Goal: Task Accomplishment & Management: Complete application form

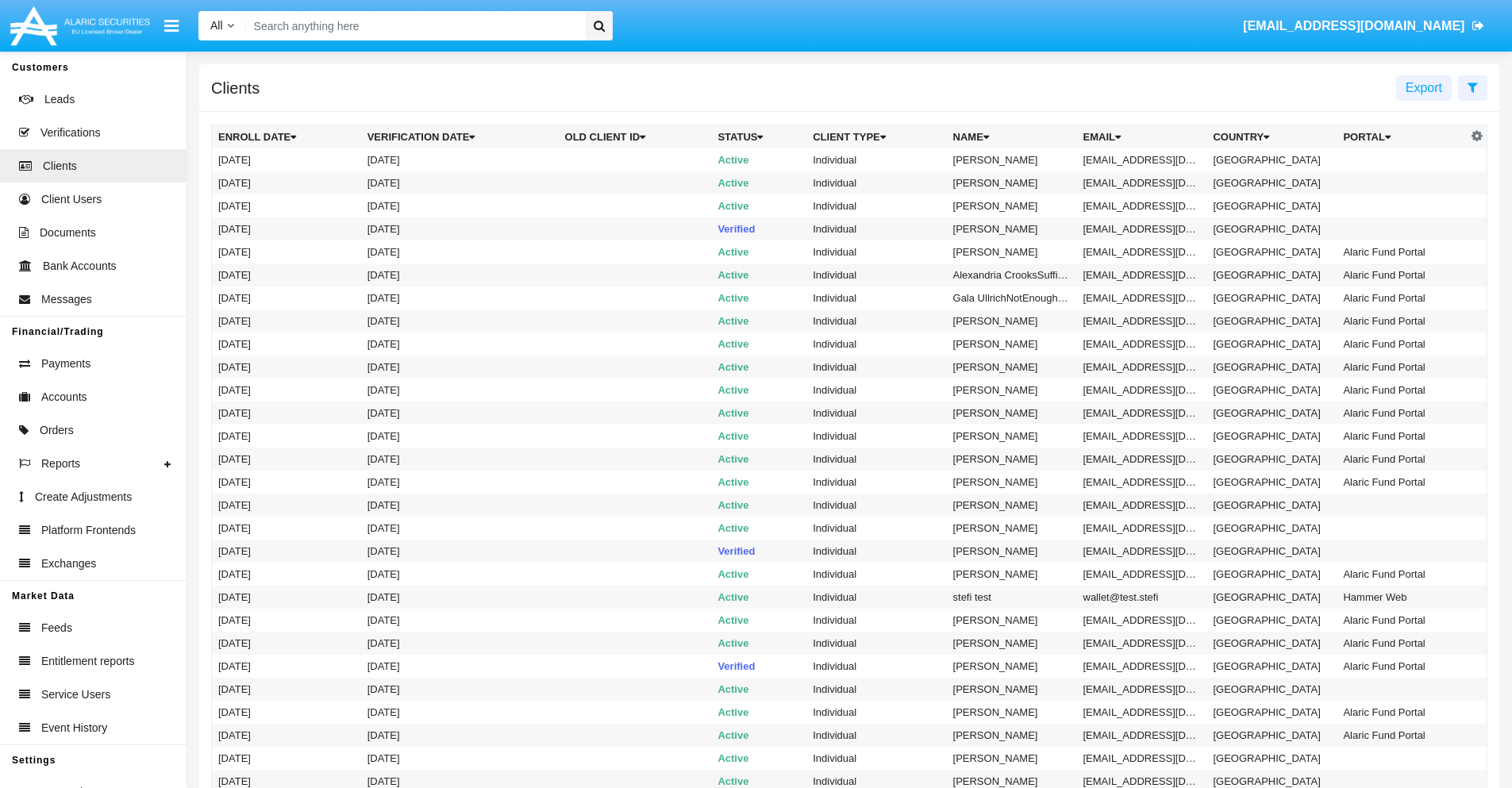
click at [1472, 87] on icon at bounding box center [1472, 87] width 11 height 13
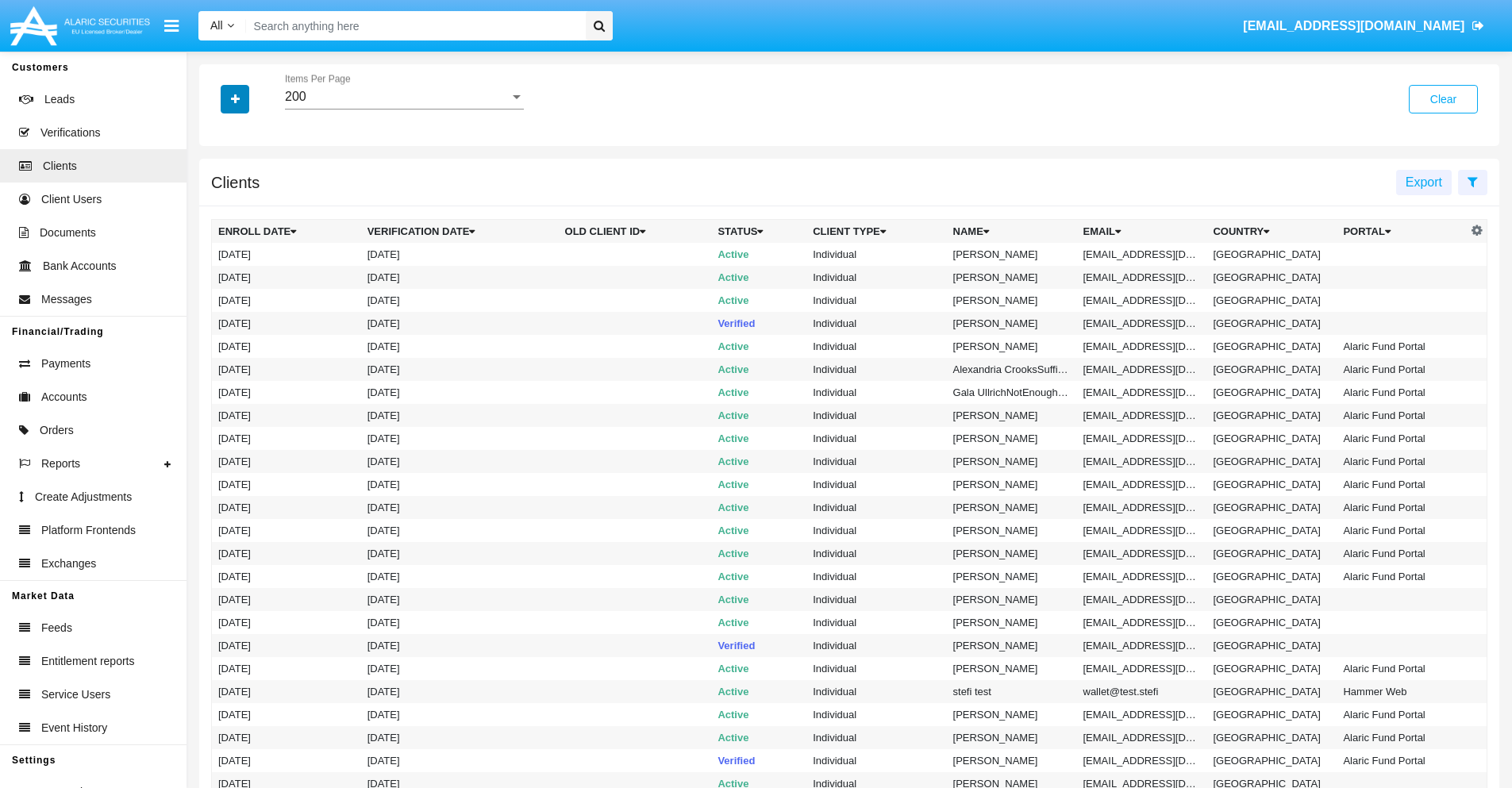
click at [234, 98] on icon "button" at bounding box center [234, 98] width 9 height 11
click at [247, 269] on span "Email" at bounding box center [246, 270] width 32 height 19
click at [218, 276] on input "Email" at bounding box center [218, 276] width 1 height 1
checkbox input "true"
click at [234, 98] on icon "button" at bounding box center [234, 98] width 9 height 11
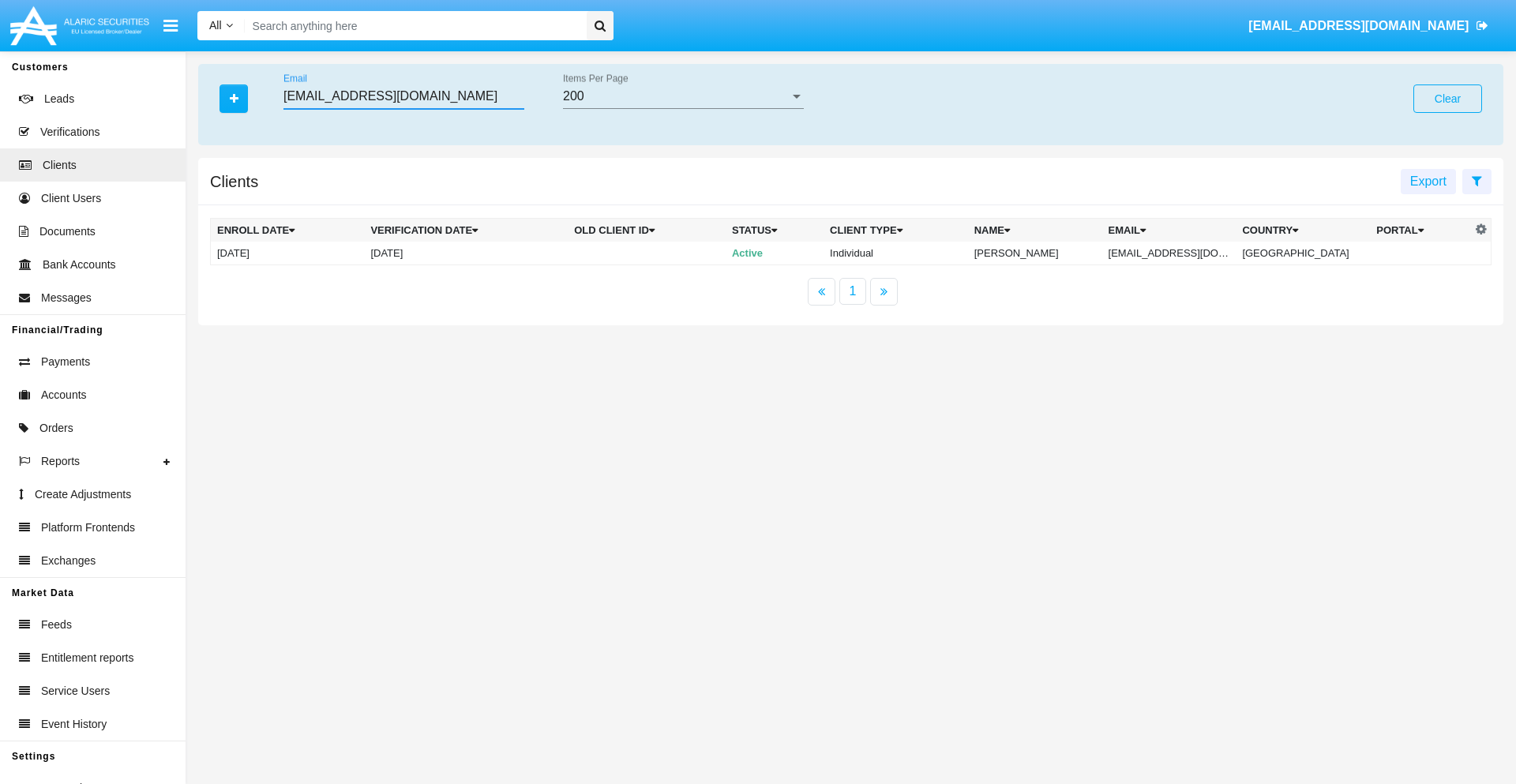
type input "[EMAIL_ADDRESS][DOMAIN_NAME]"
click at [1175, 253] on td "[EMAIL_ADDRESS][DOMAIN_NAME]" at bounding box center [1169, 254] width 135 height 23
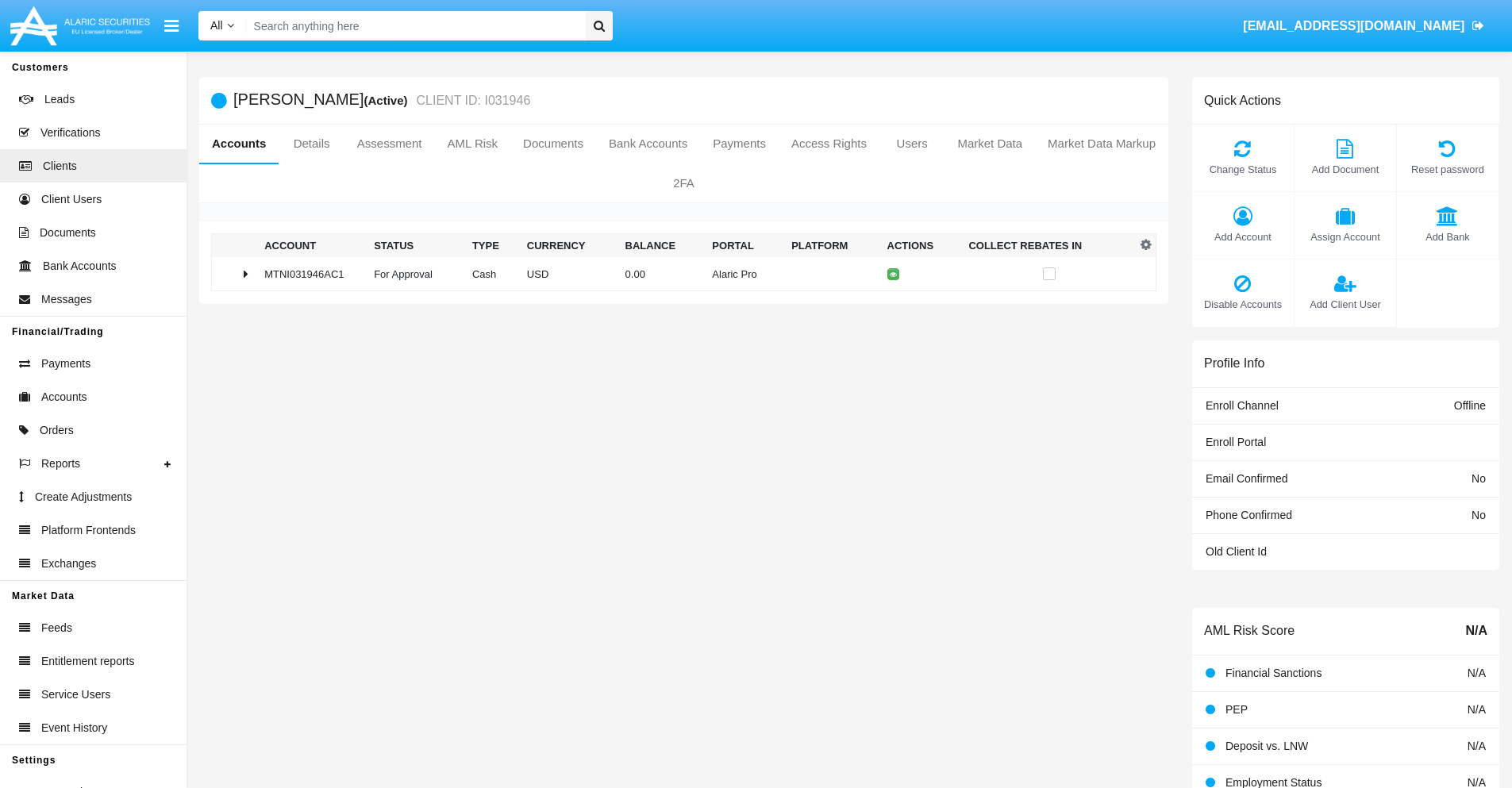
click at [1447, 236] on span "Add Bank" at bounding box center [1448, 236] width 86 height 15
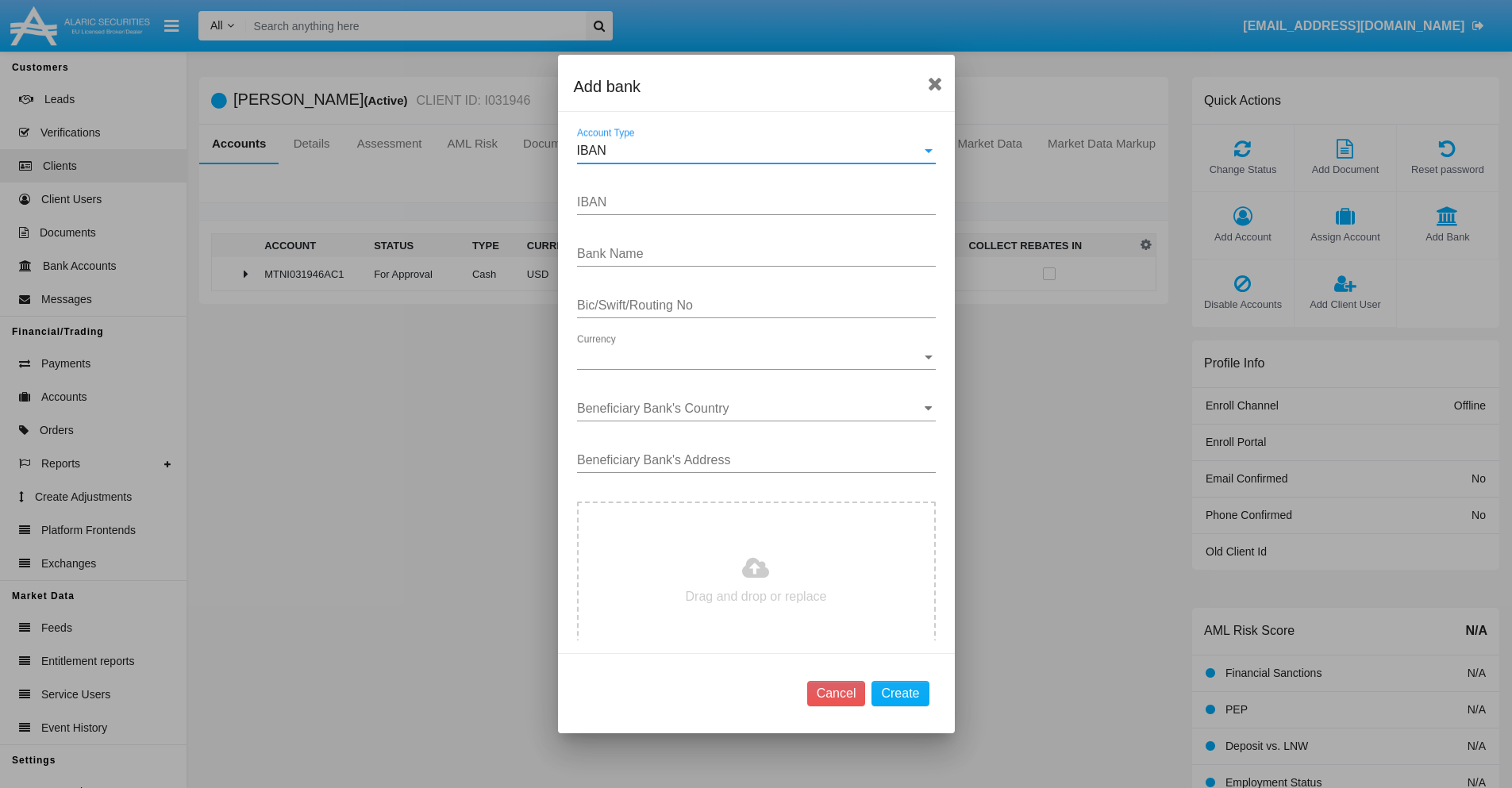
click at [750, 151] on div "IBAN" at bounding box center [749, 151] width 344 height 15
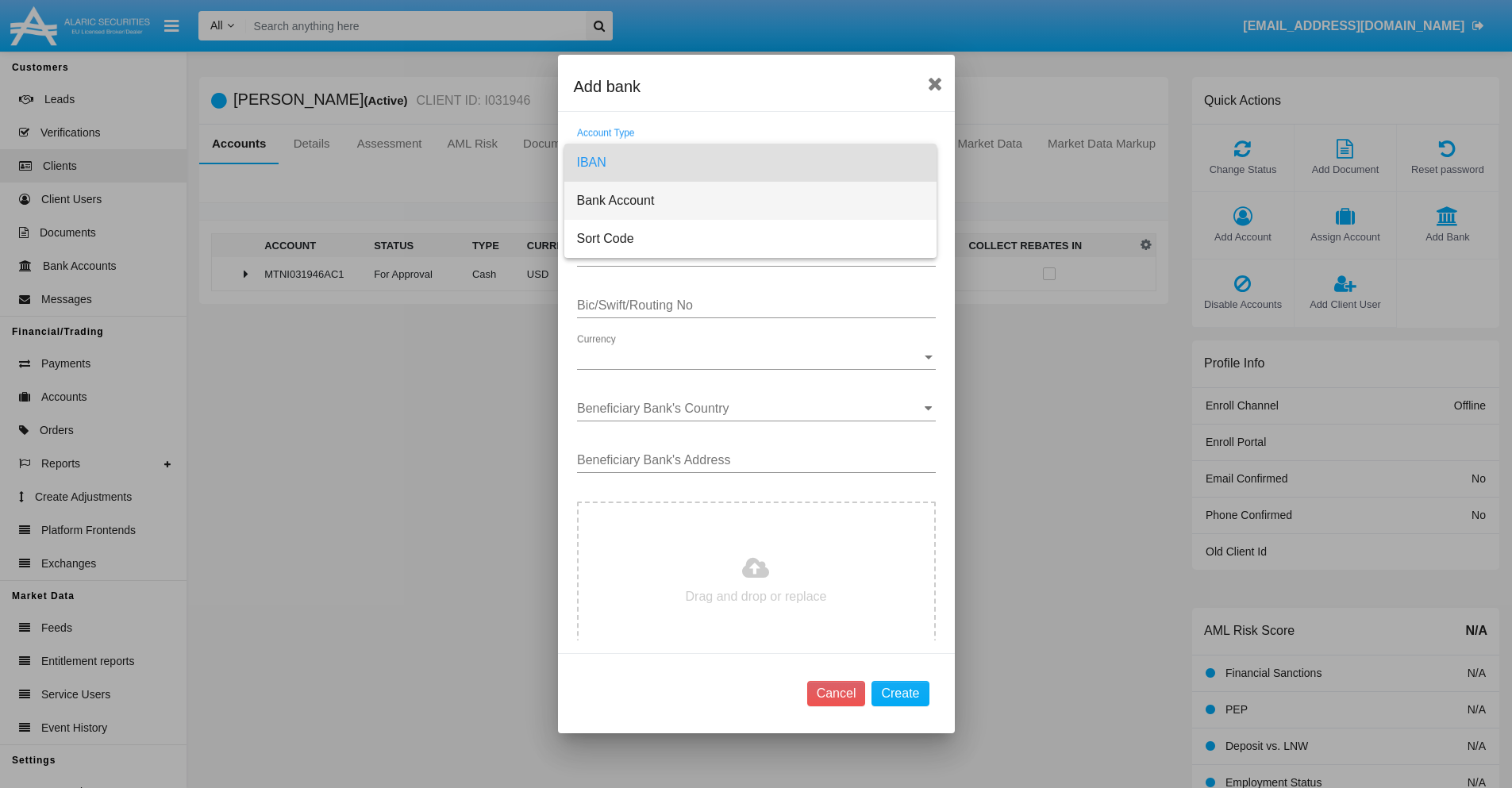
click at [750, 200] on span "Bank Account" at bounding box center [750, 200] width 346 height 38
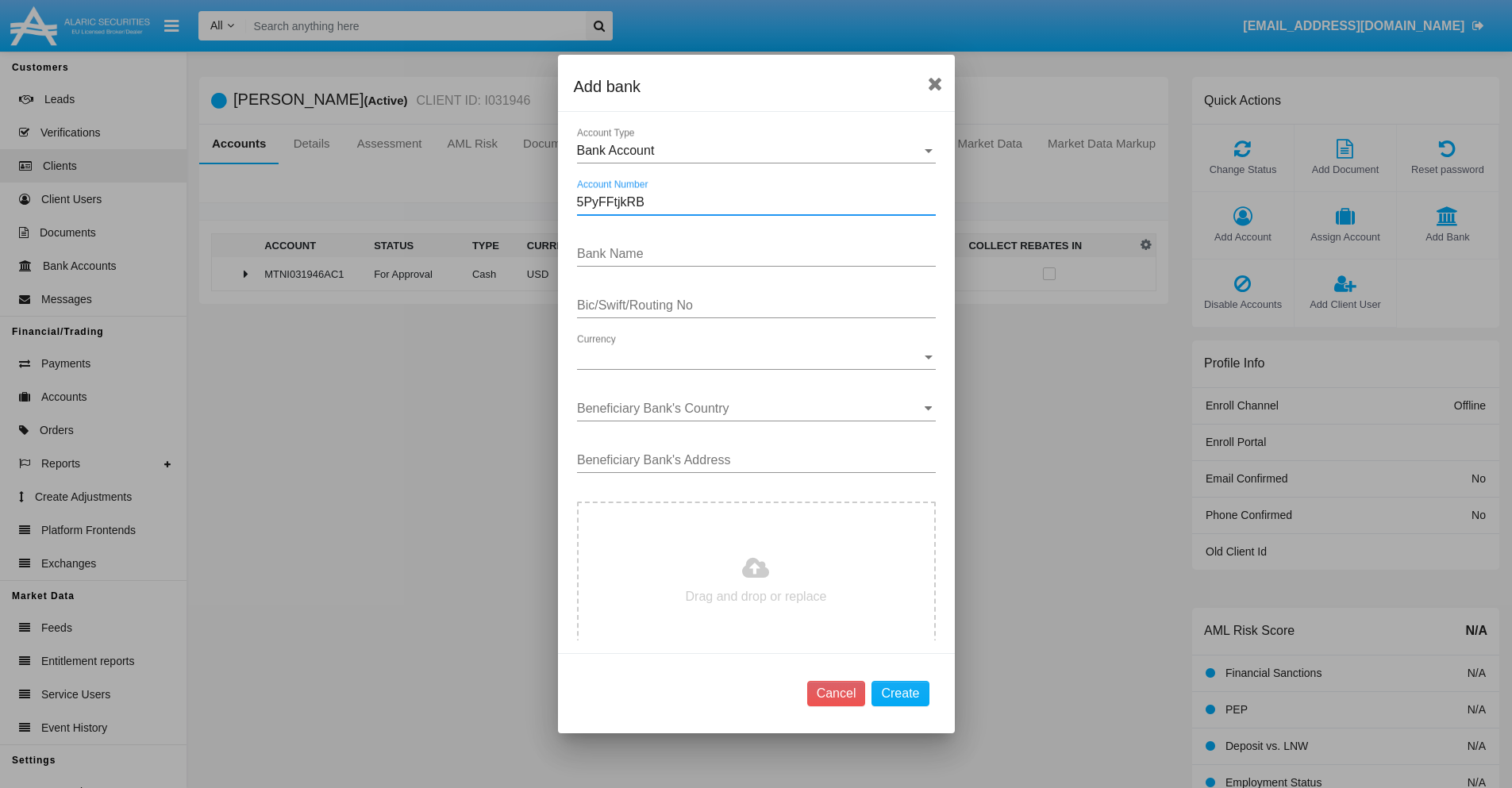
type input "5PyFFtjkRB"
type input "FFeBfdotluEYYxQ"
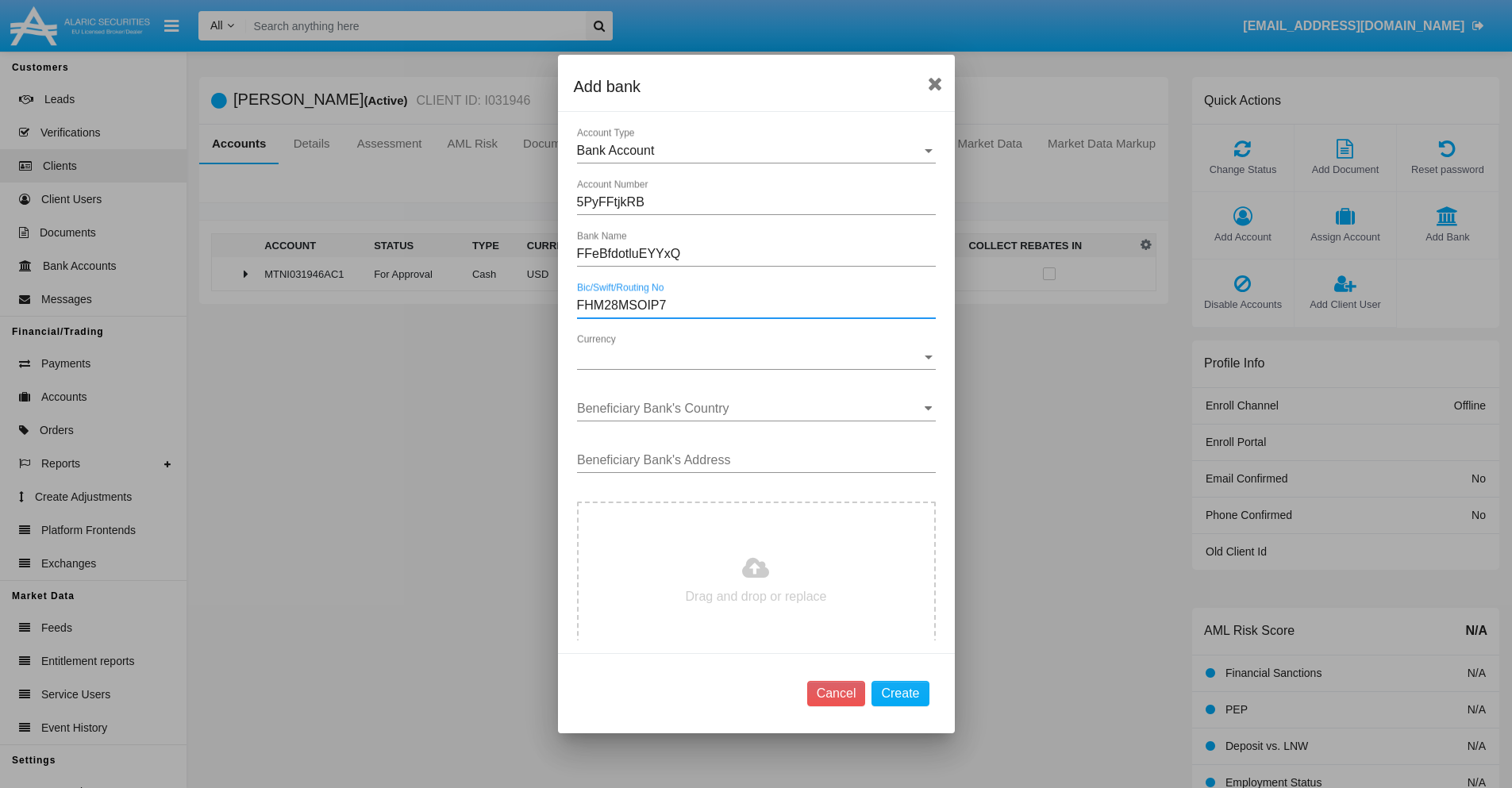
type input "FHM28MSOIP7"
click at [750, 357] on span "Currency" at bounding box center [749, 357] width 344 height 15
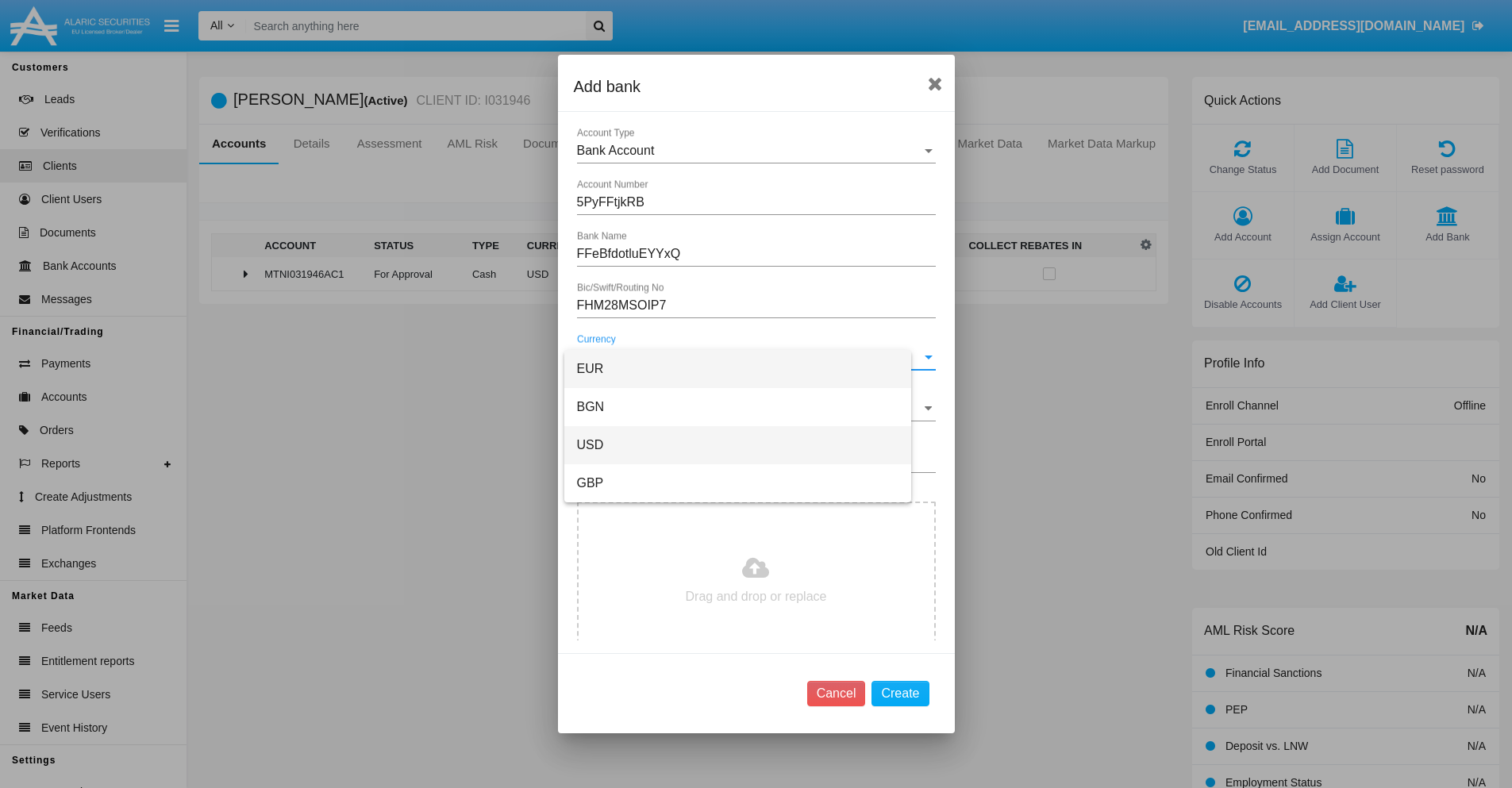
click at [750, 446] on span "USD" at bounding box center [738, 445] width 321 height 38
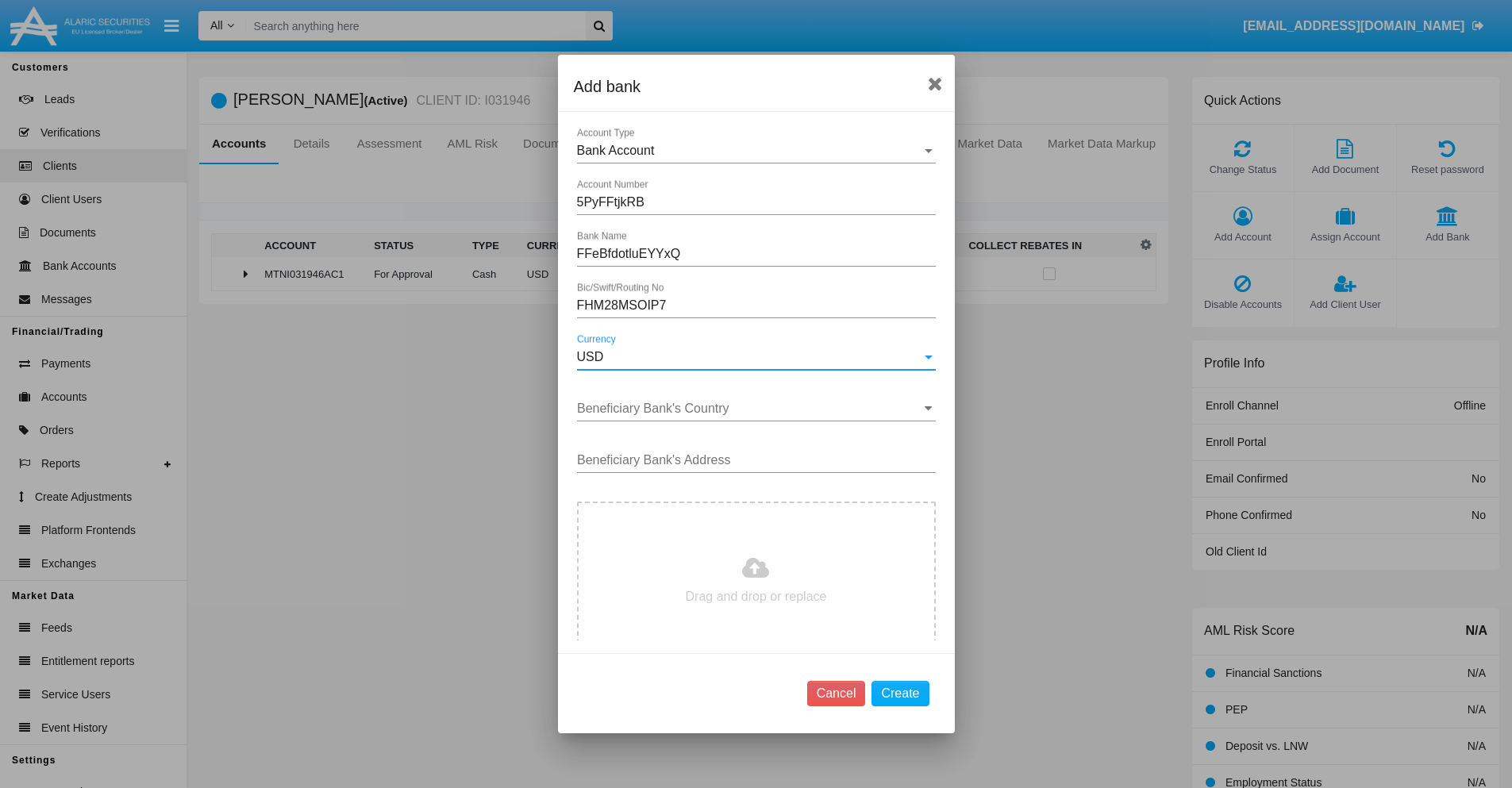
click at [750, 409] on input "Beneficiary Bank's Country" at bounding box center [756, 409] width 359 height 15
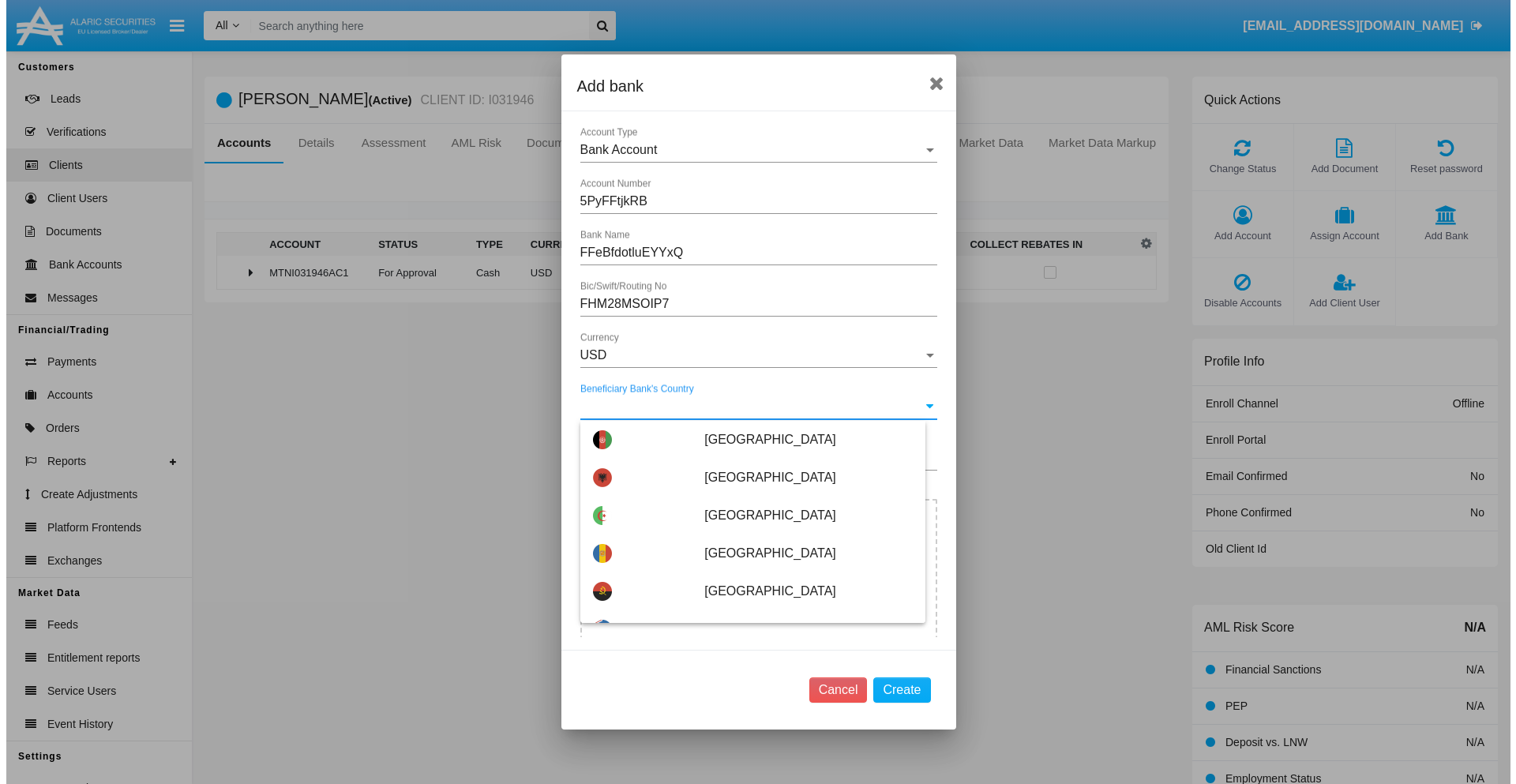
scroll to position [897, 0]
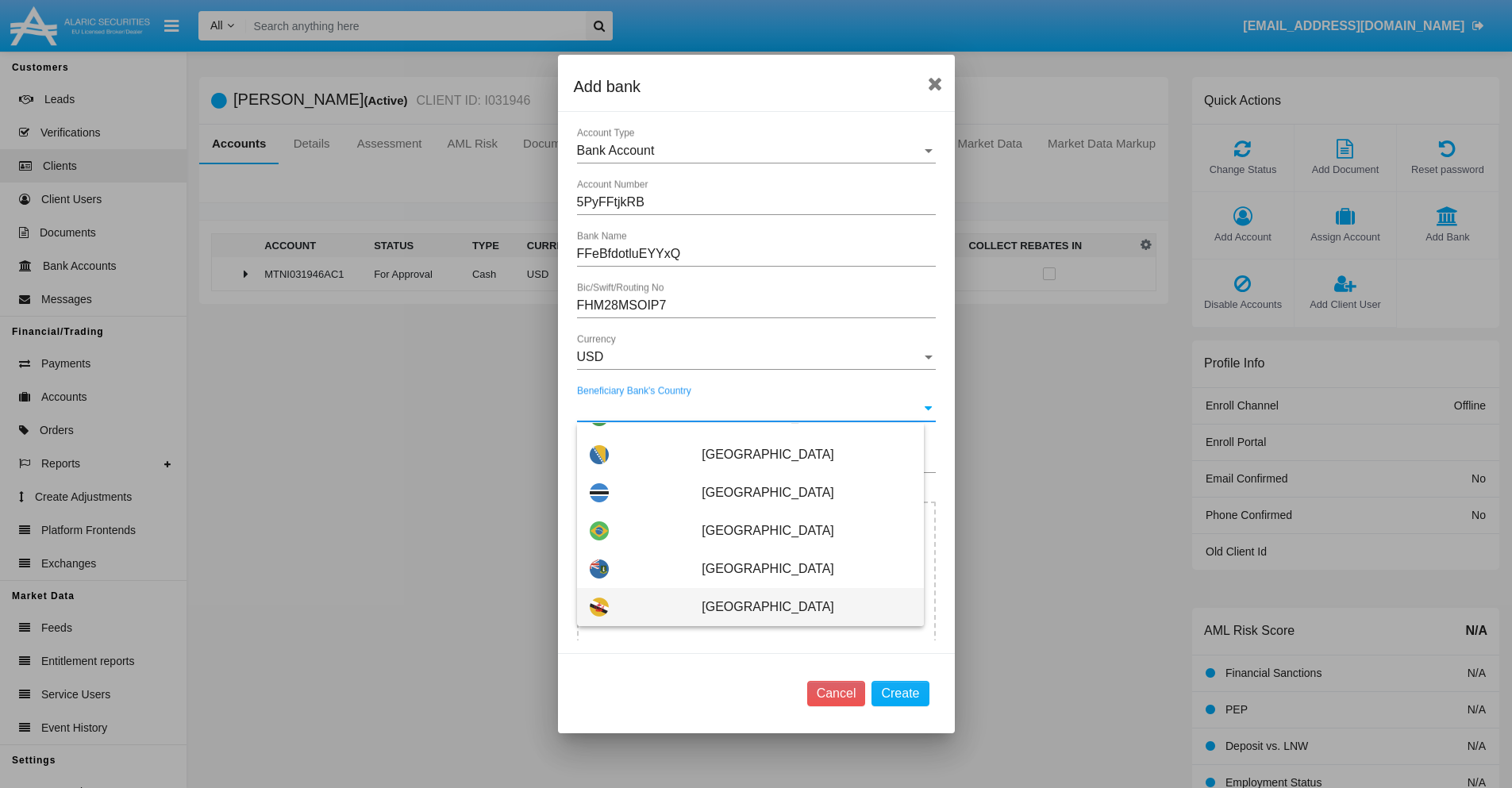
click at [798, 607] on span "[GEOGRAPHIC_DATA]" at bounding box center [806, 606] width 209 height 38
type input "[GEOGRAPHIC_DATA]"
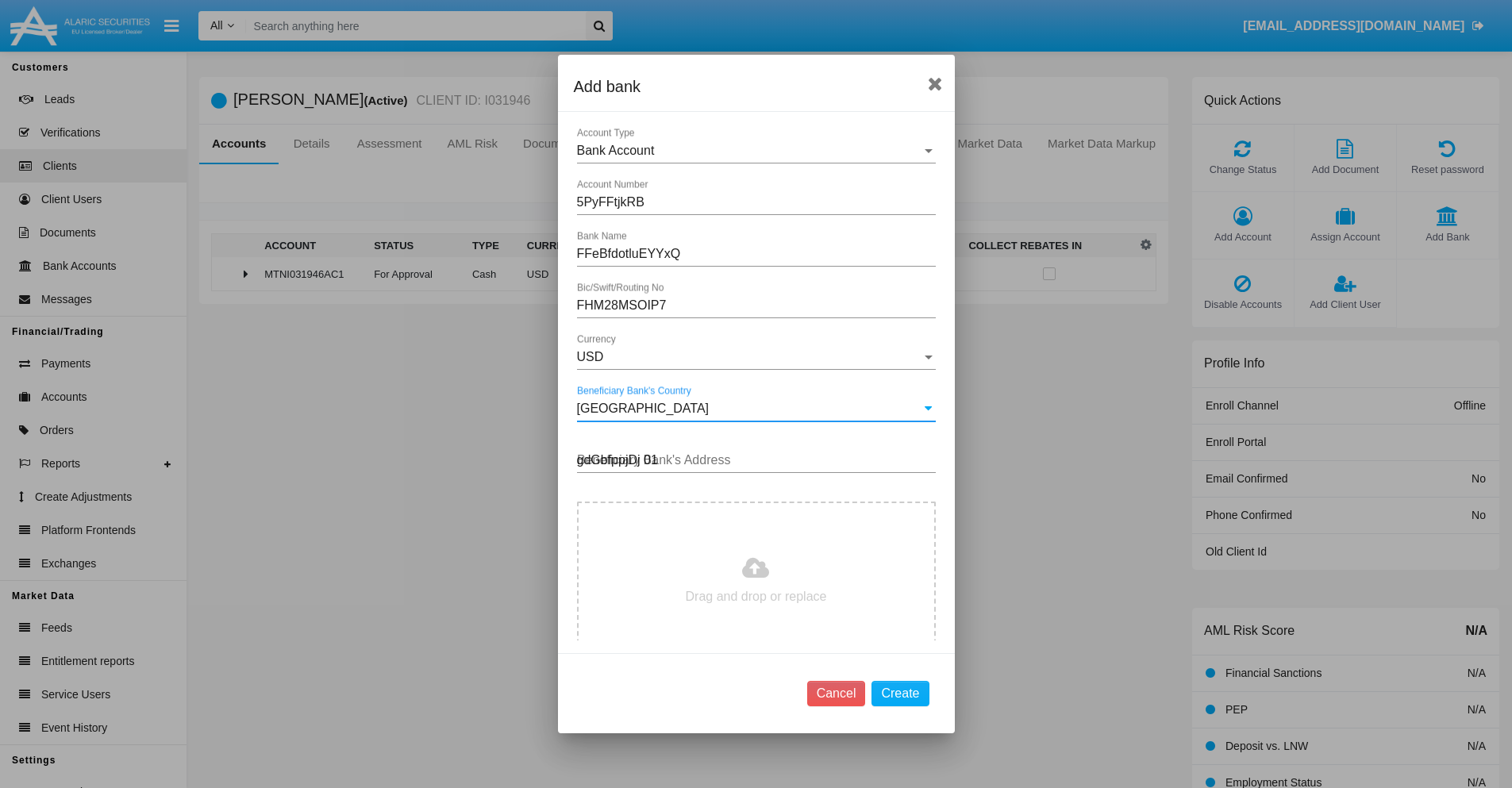
type input "gdGbfppjDj 011"
type input "C:\fakepath\bank-statement.png"
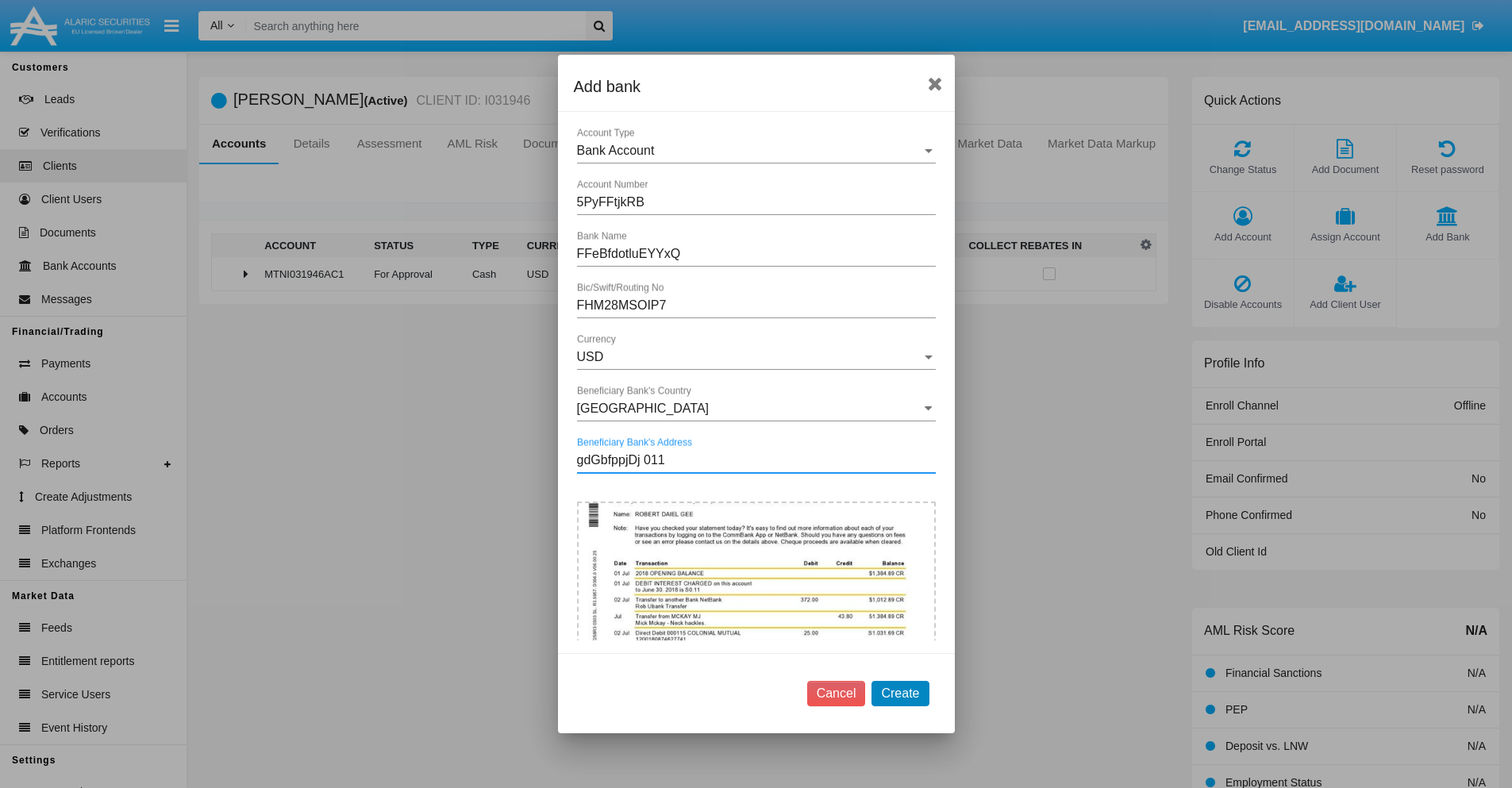
click at [900, 693] on button "Create" at bounding box center [900, 694] width 57 height 25
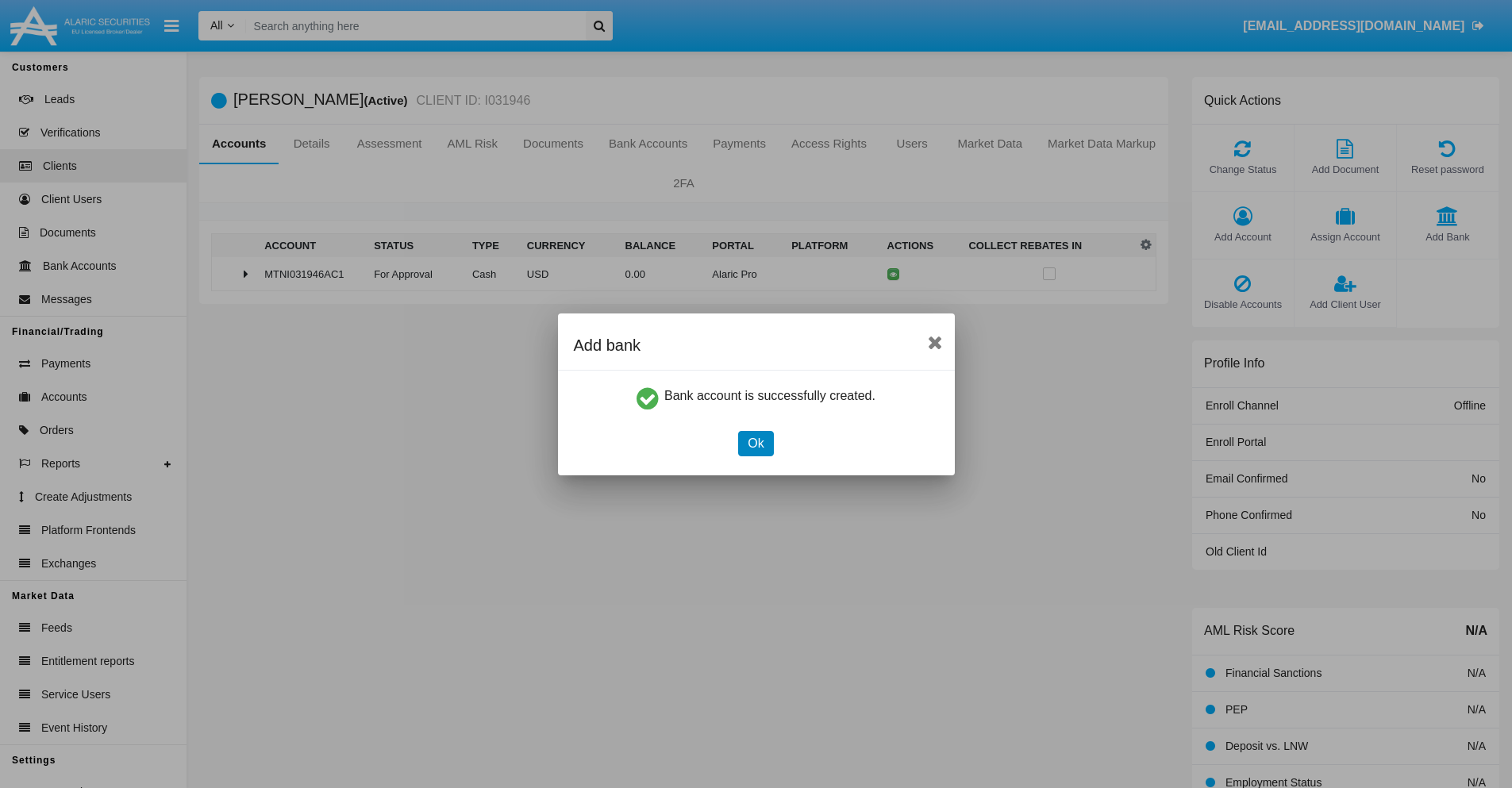
click at [756, 443] on button "Ok" at bounding box center [756, 444] width 35 height 25
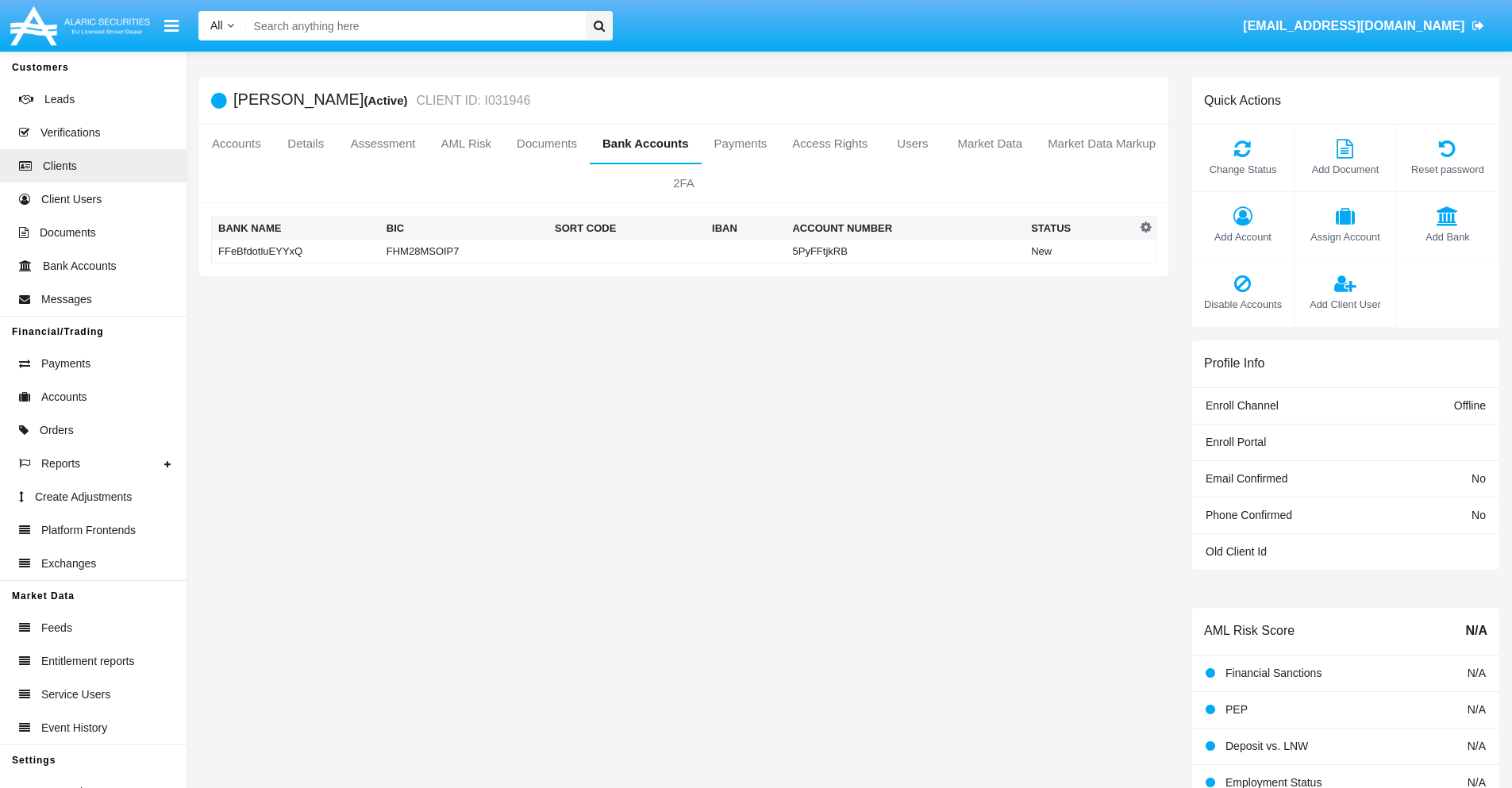
click at [295, 251] on td "FFeBfdotluEYYxQ" at bounding box center [296, 251] width 168 height 23
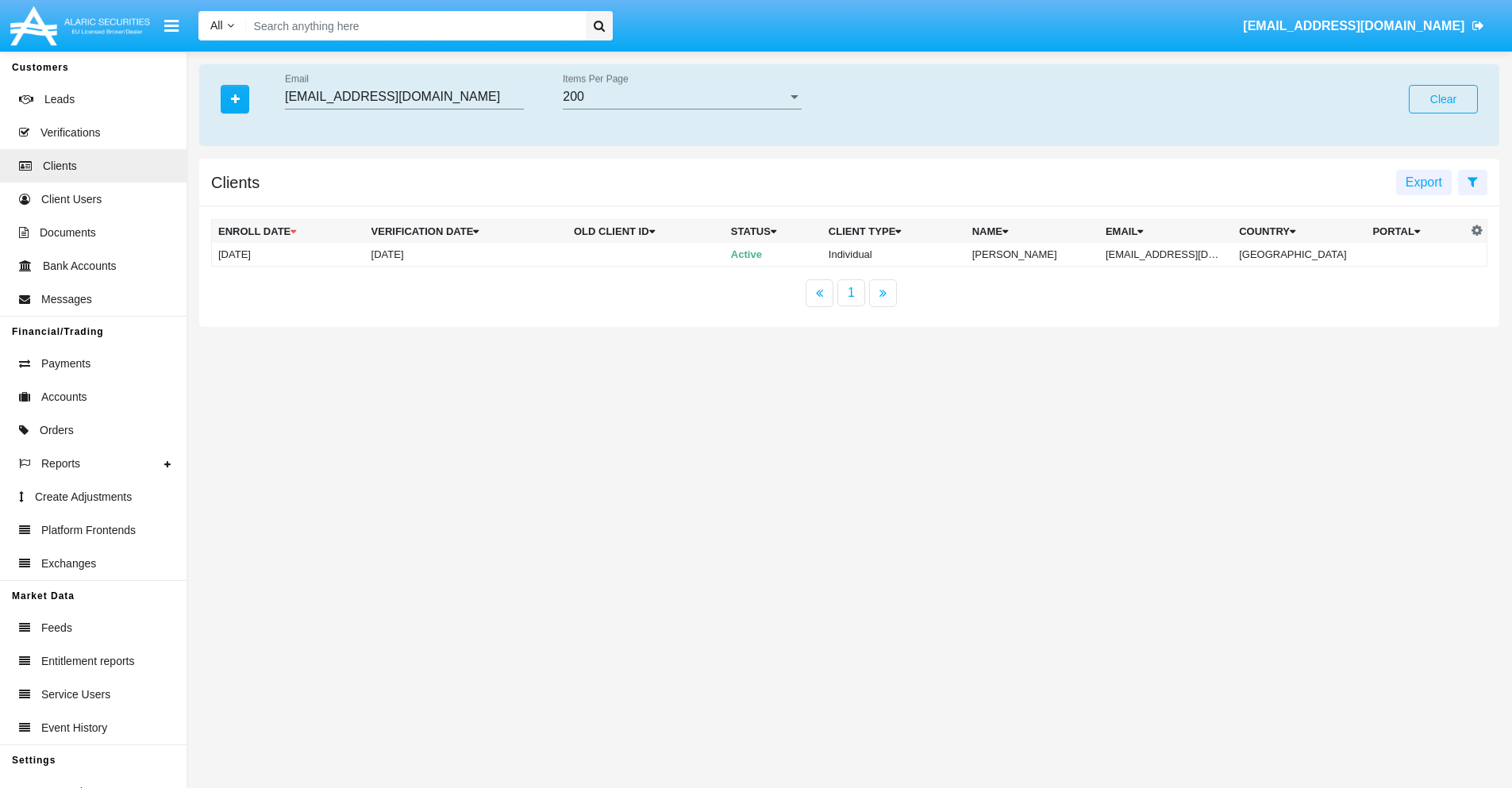
click at [1443, 99] on button "Clear" at bounding box center [1443, 98] width 69 height 28
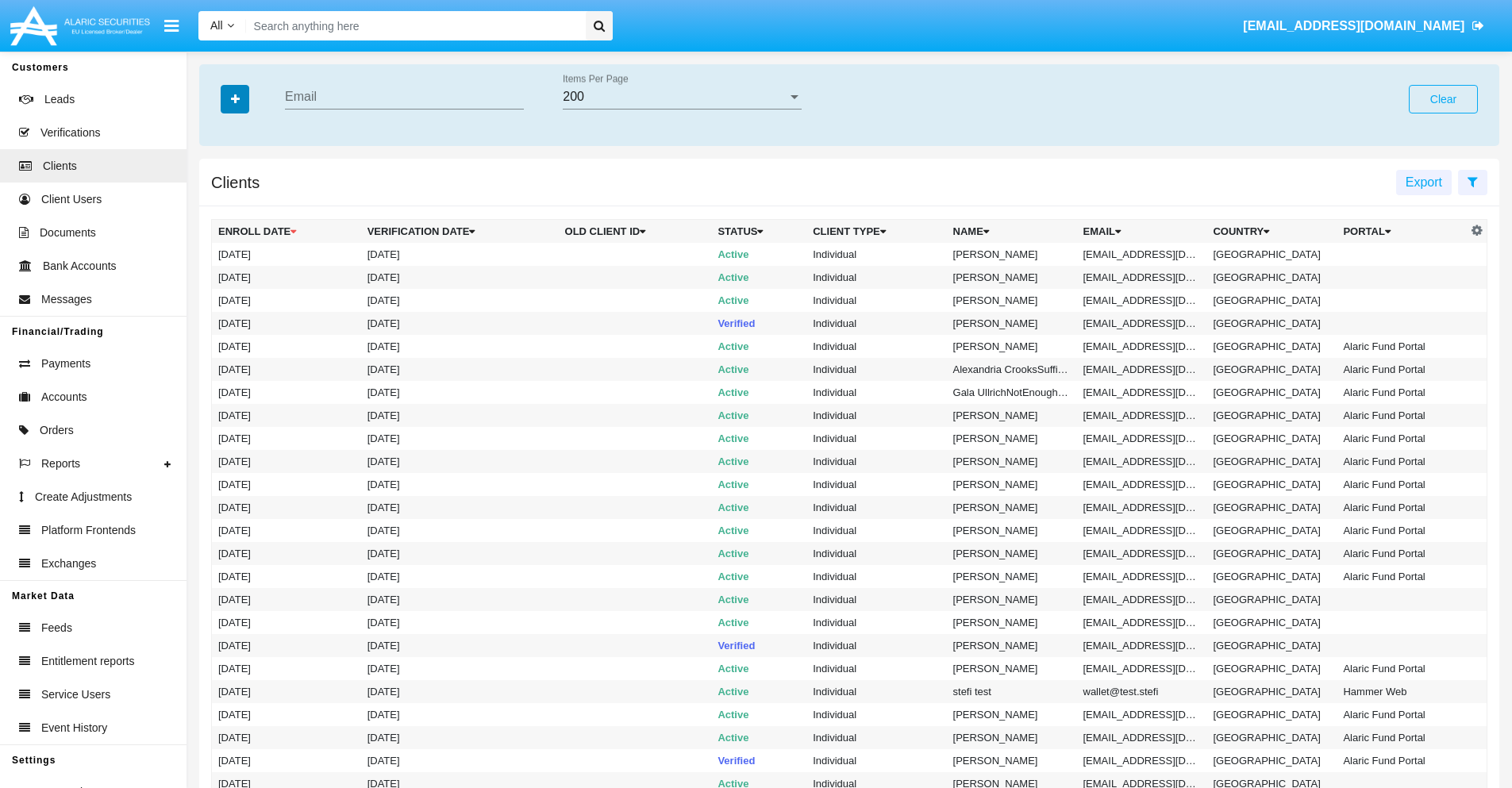
click at [234, 98] on icon "button" at bounding box center [234, 98] width 9 height 11
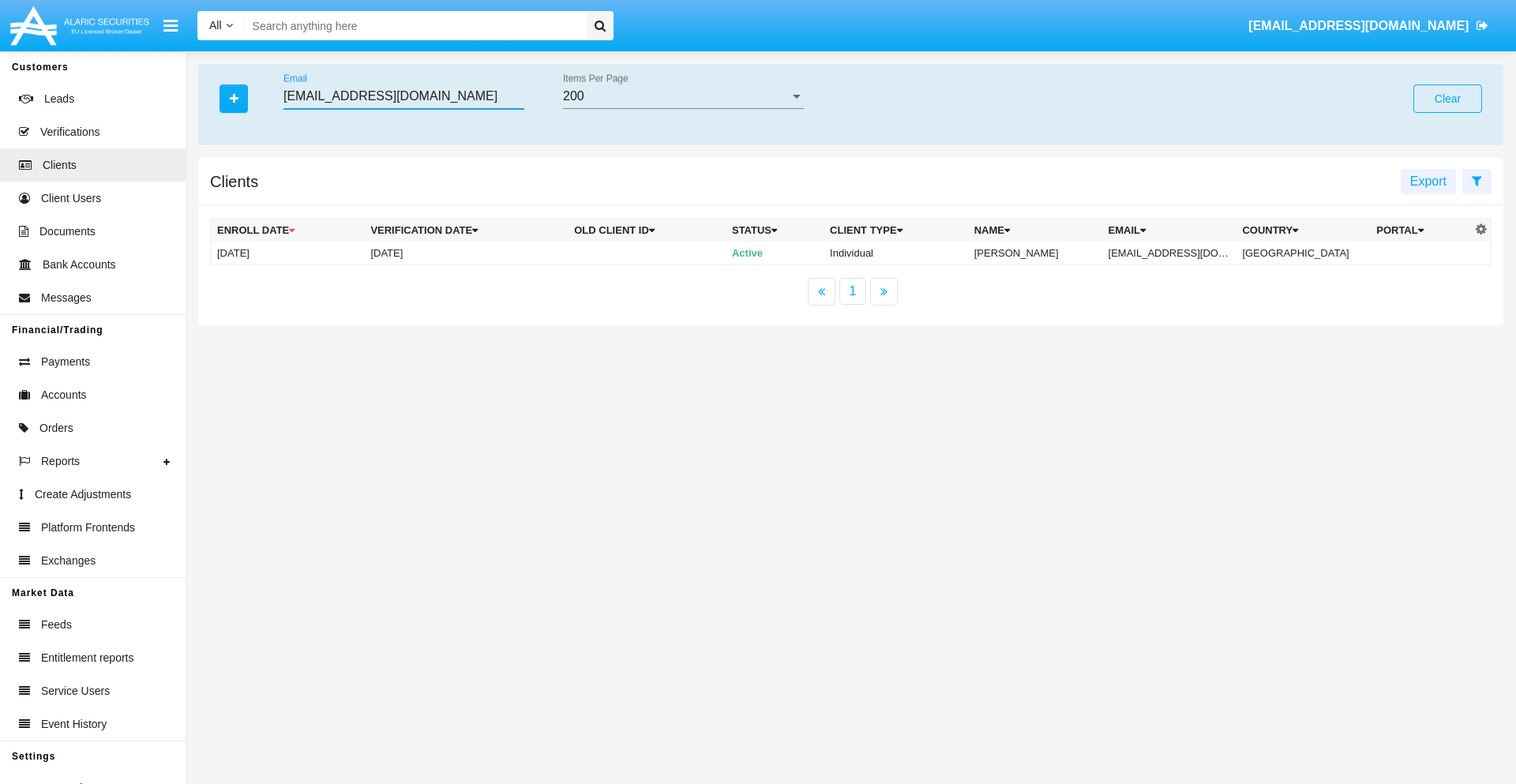
type input "[EMAIL_ADDRESS][DOMAIN_NAME]"
click at [1175, 253] on td "[EMAIL_ADDRESS][DOMAIN_NAME]" at bounding box center [1169, 254] width 135 height 23
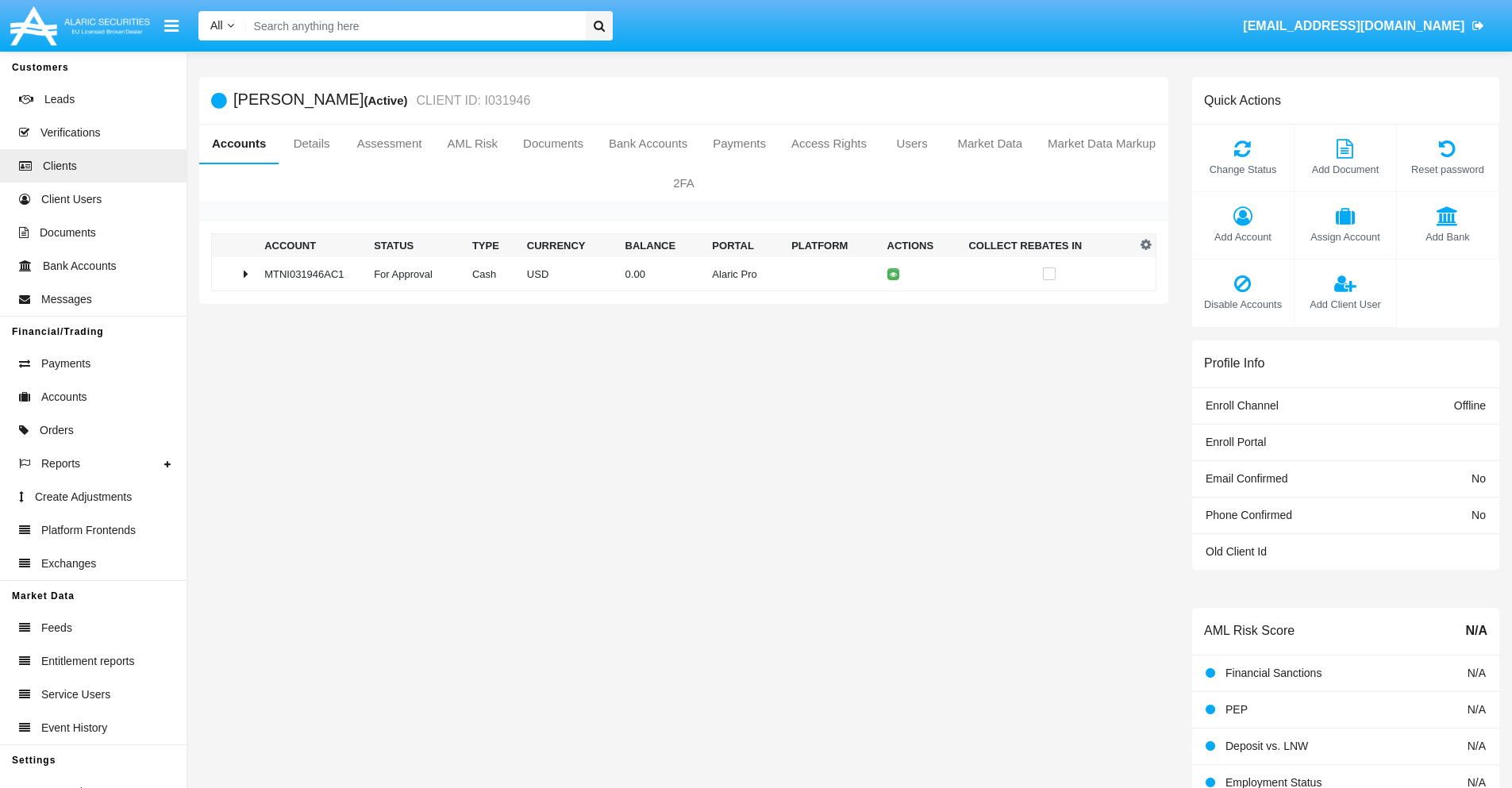
click at [1447, 236] on span "Add Bank" at bounding box center [1448, 236] width 86 height 15
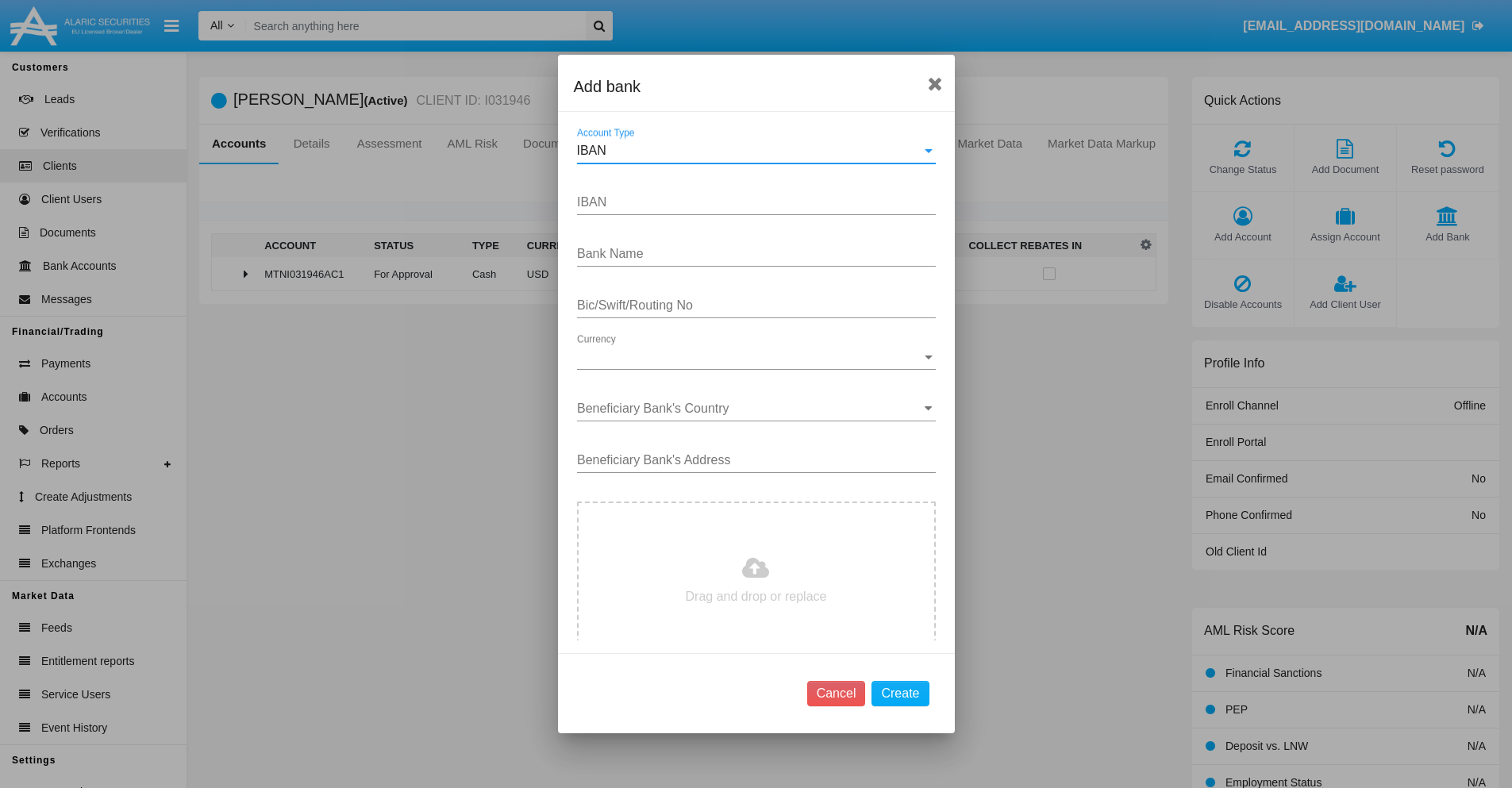
click at [750, 151] on div "IBAN" at bounding box center [749, 151] width 344 height 15
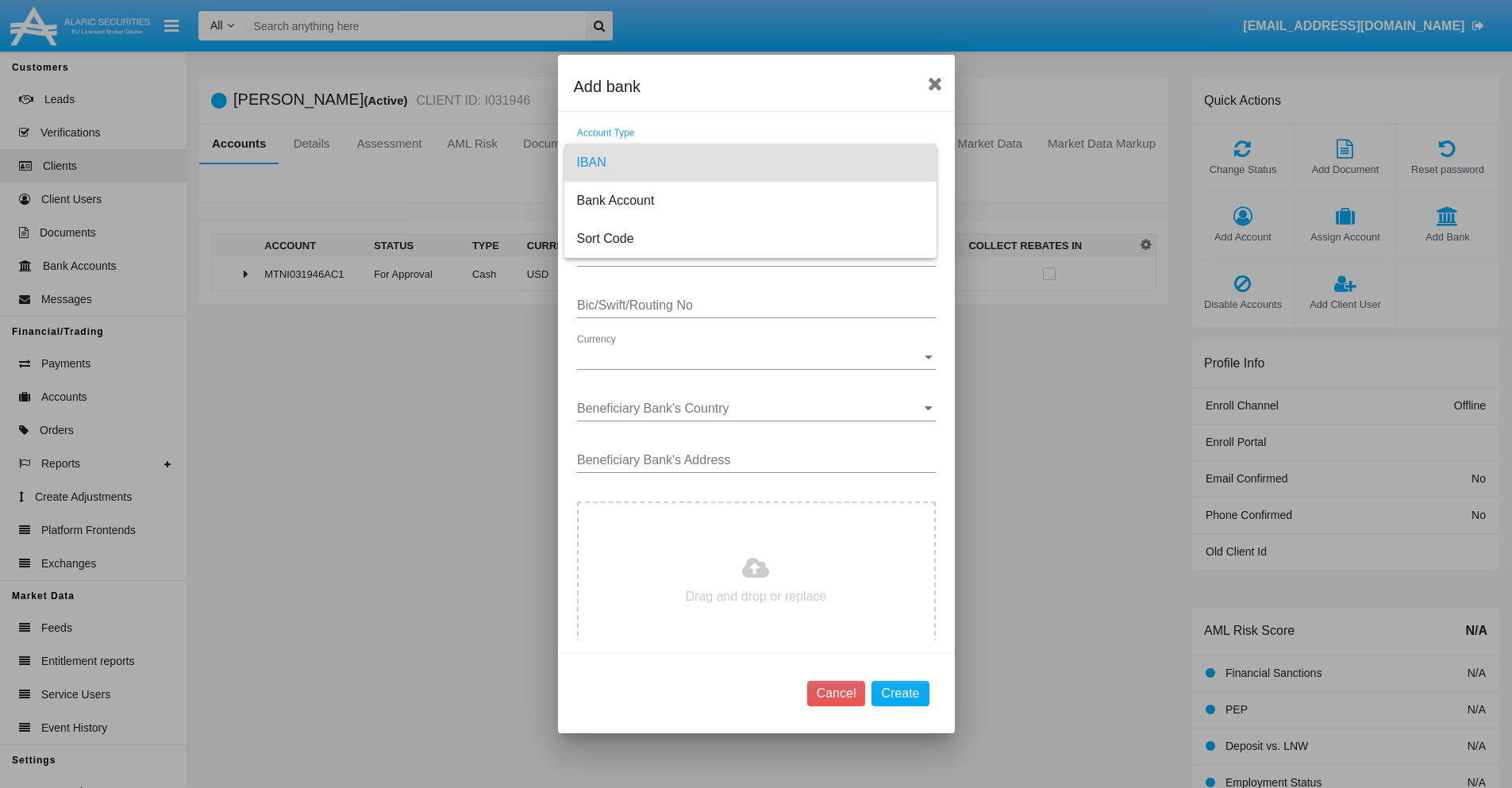
click at [750, 162] on span "IBAN" at bounding box center [750, 162] width 346 height 38
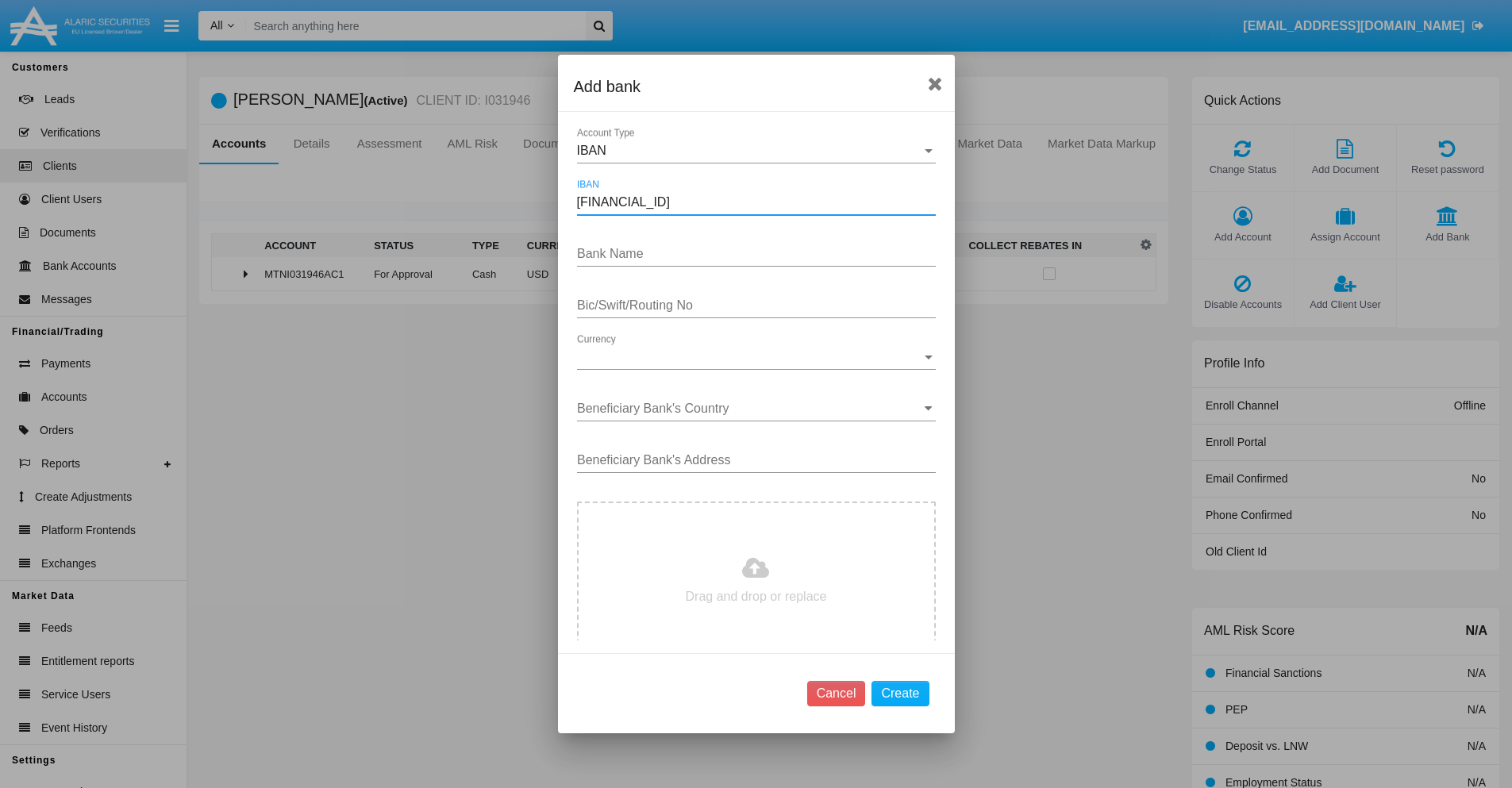
type input "DE31500105175143186793"
type input "LyXCXohxjmawdBO"
type input "CVERHZYAEFT"
click at [750, 357] on span "Currency" at bounding box center [749, 357] width 344 height 15
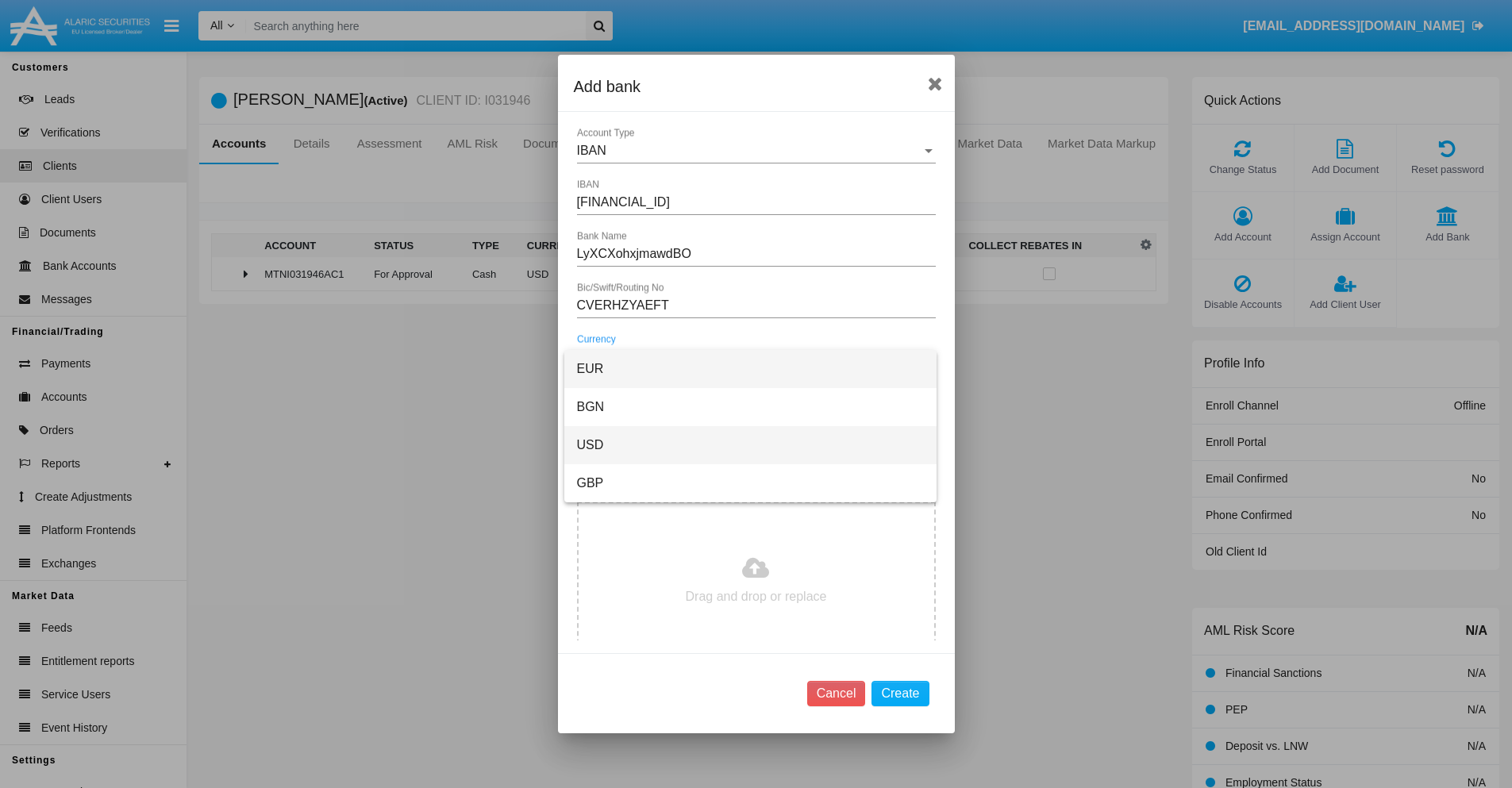
click at [750, 446] on span "USD" at bounding box center [750, 445] width 346 height 38
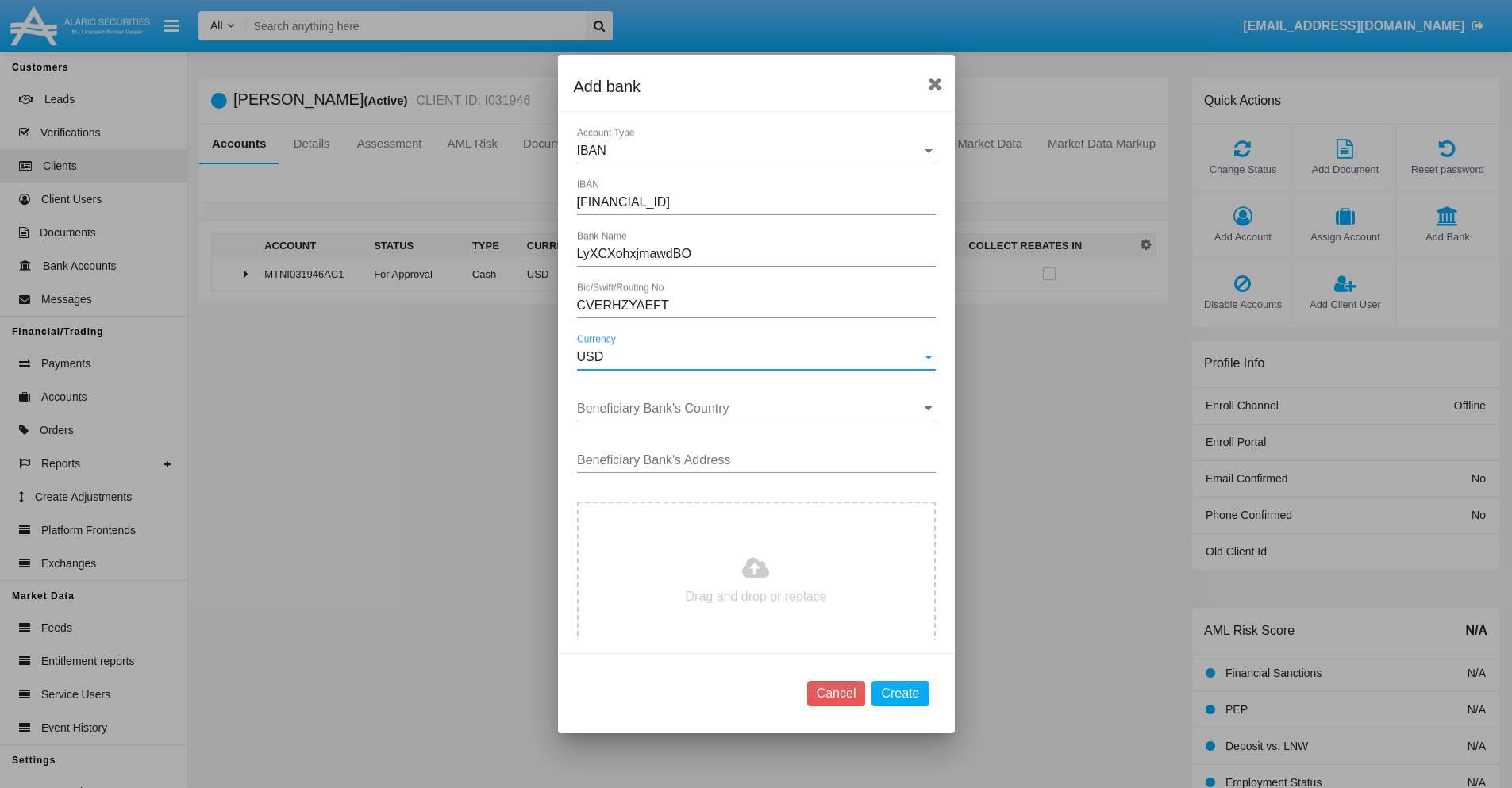
click at [750, 409] on input "Beneficiary Bank's Country" at bounding box center [756, 409] width 359 height 15
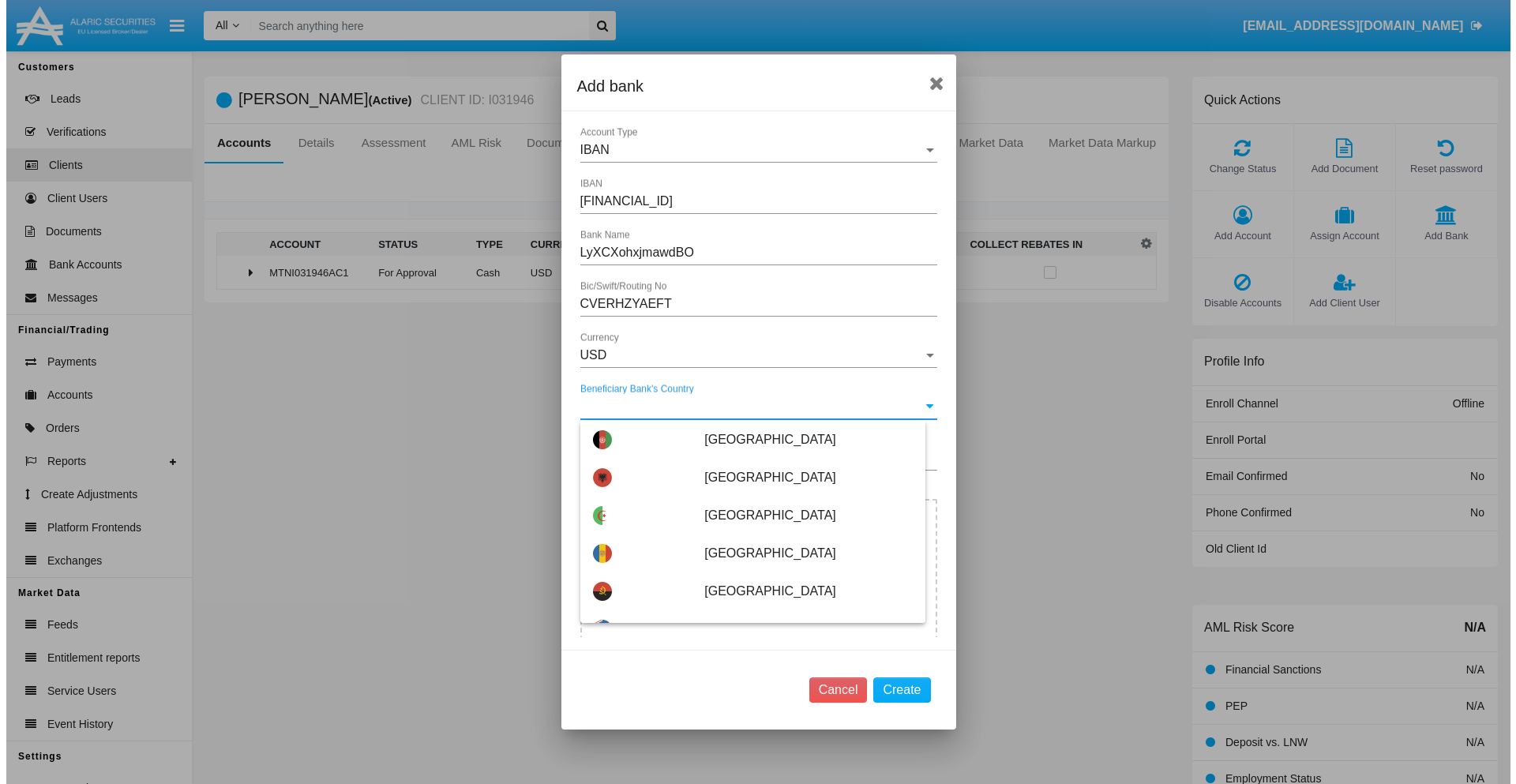
scroll to position [783, 0]
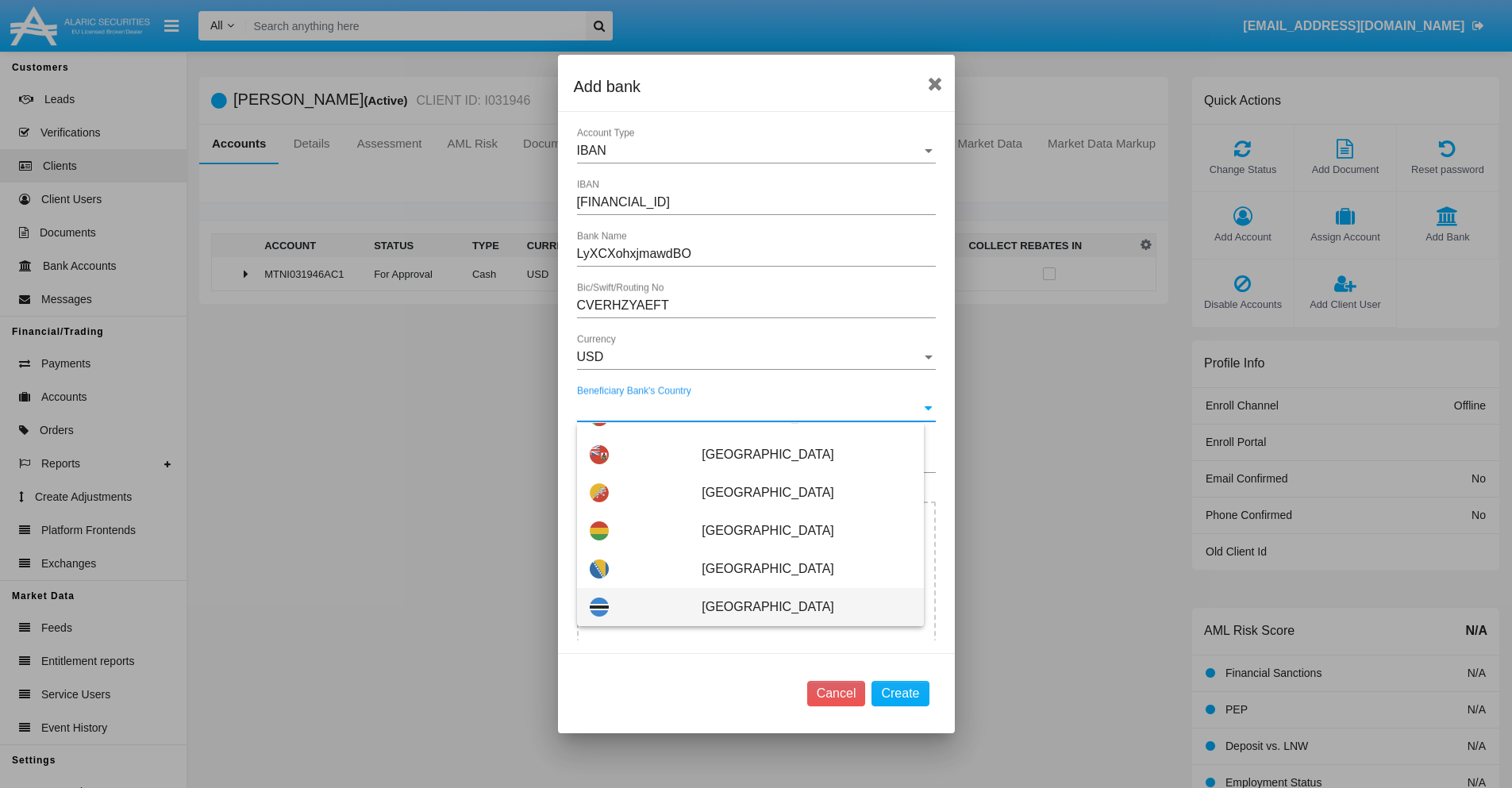
click at [798, 607] on span "[GEOGRAPHIC_DATA]" at bounding box center [806, 606] width 209 height 38
type input "[GEOGRAPHIC_DATA]"
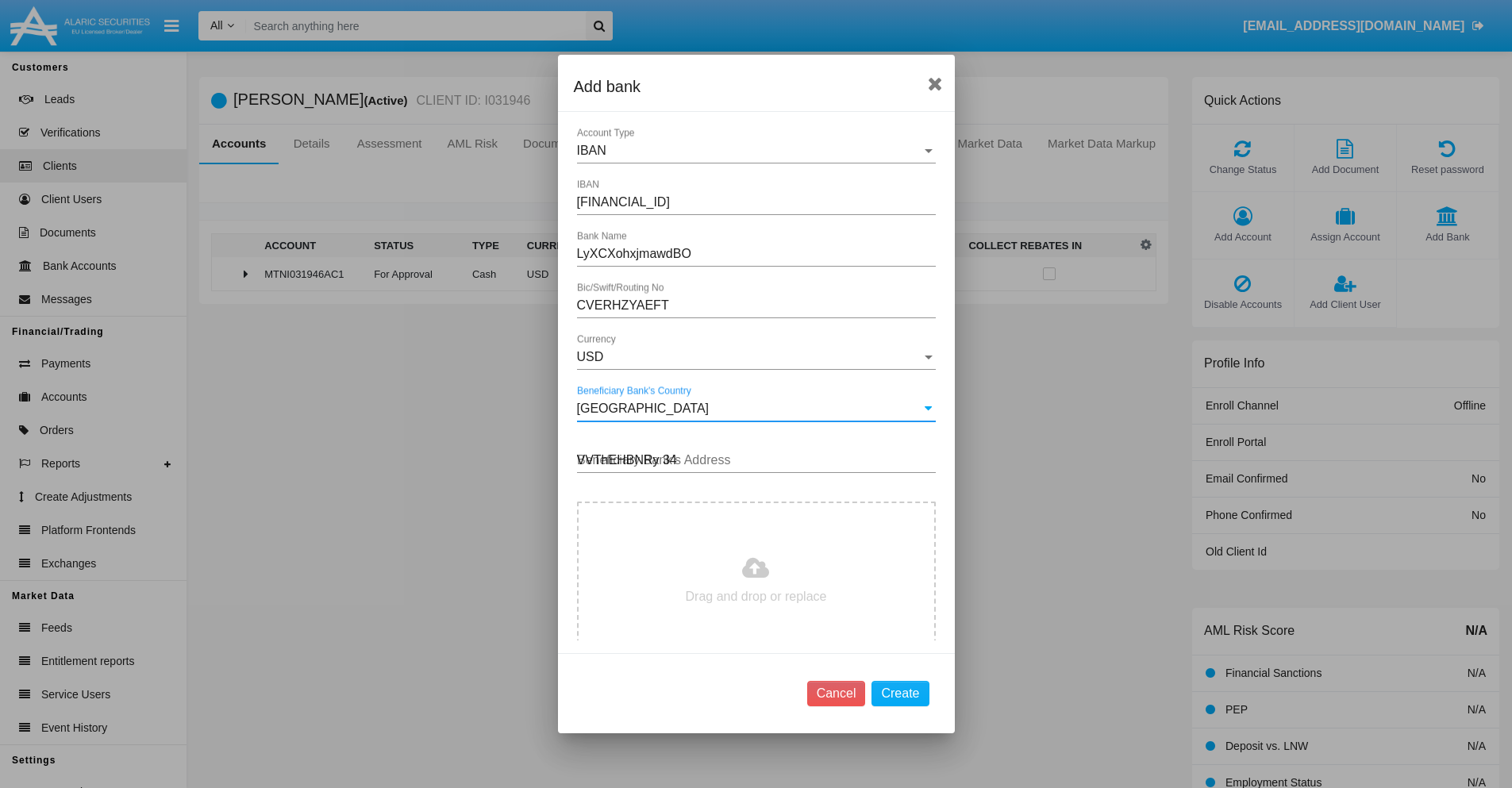
type input "VVThEHBNRy 348"
type input "C:\fakepath\bank-statement.png"
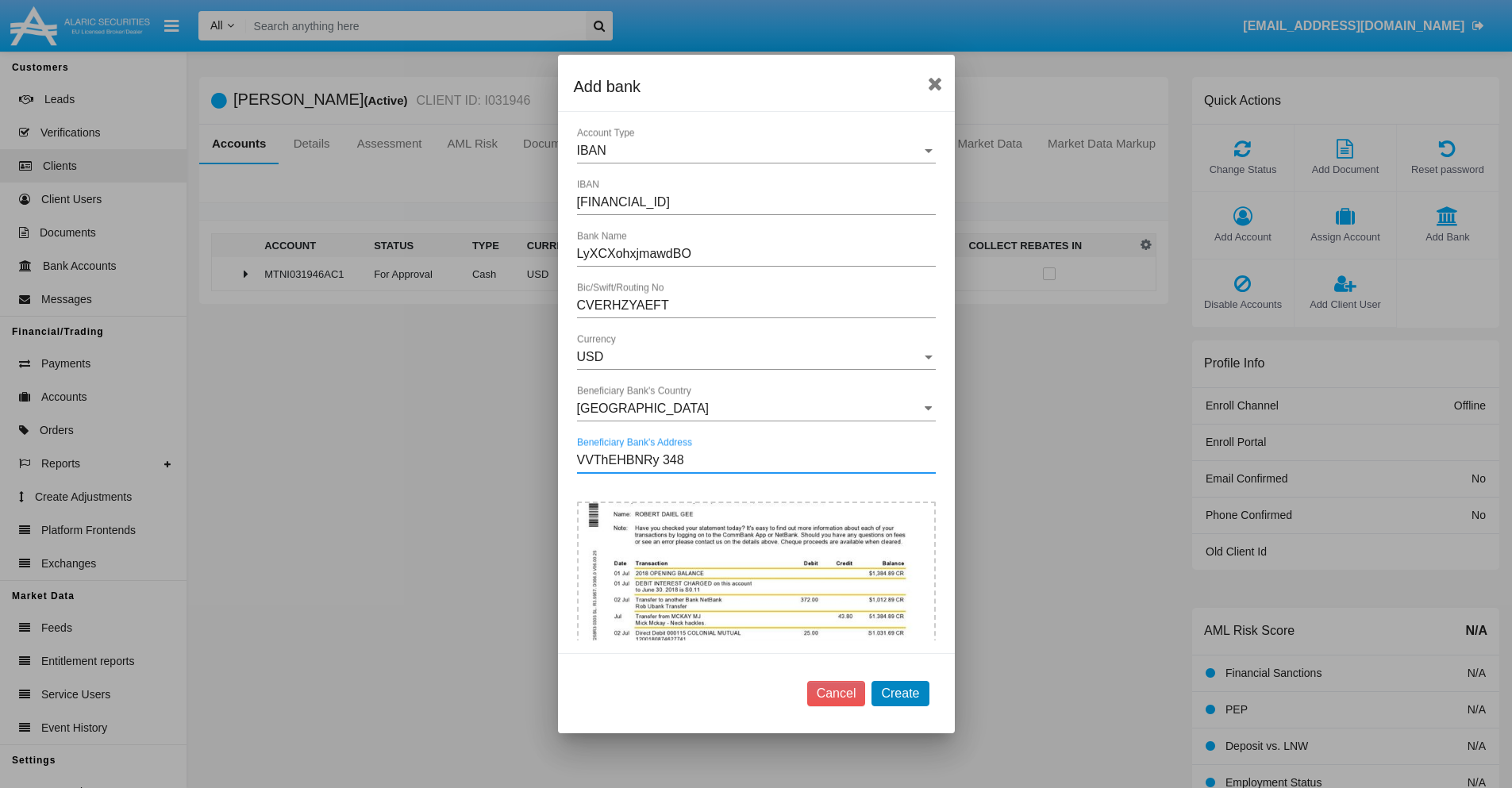
click at [900, 693] on button "Create" at bounding box center [900, 694] width 57 height 25
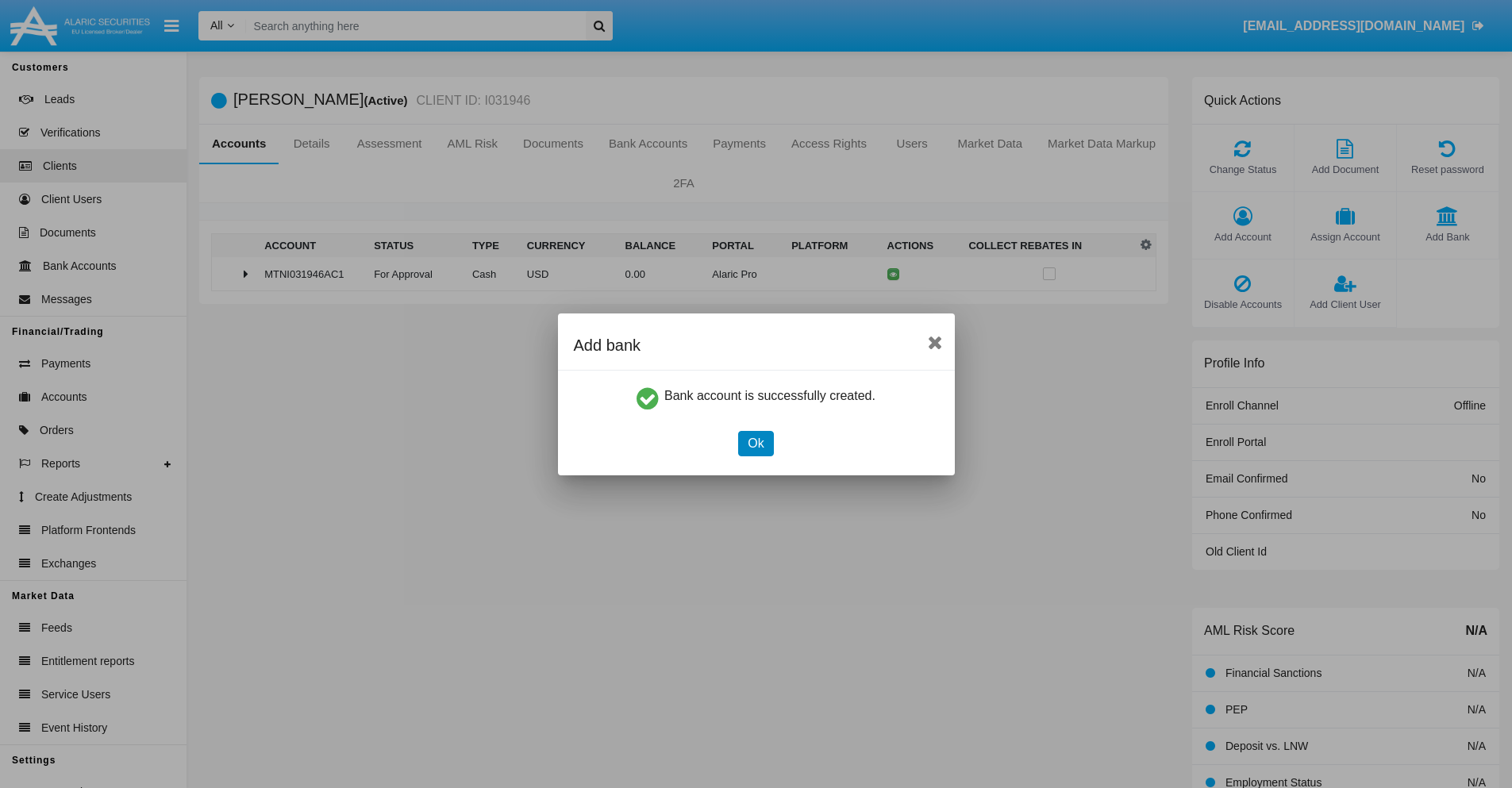
click at [756, 443] on button "Ok" at bounding box center [756, 444] width 35 height 25
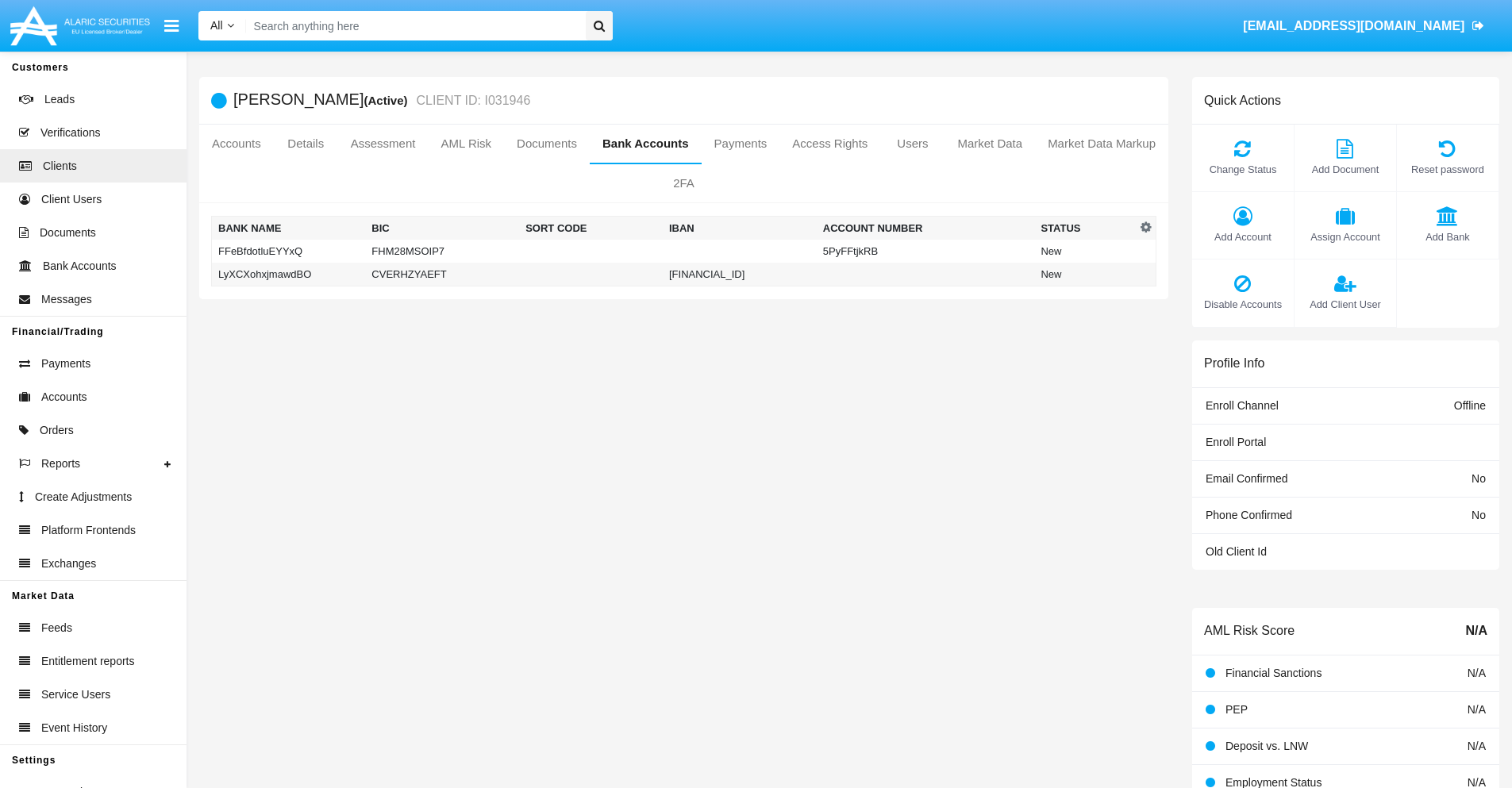
click at [288, 273] on td "LyXCXohxjmawdBO" at bounding box center [289, 274] width 154 height 23
